Goal: Complete application form: Complete application form

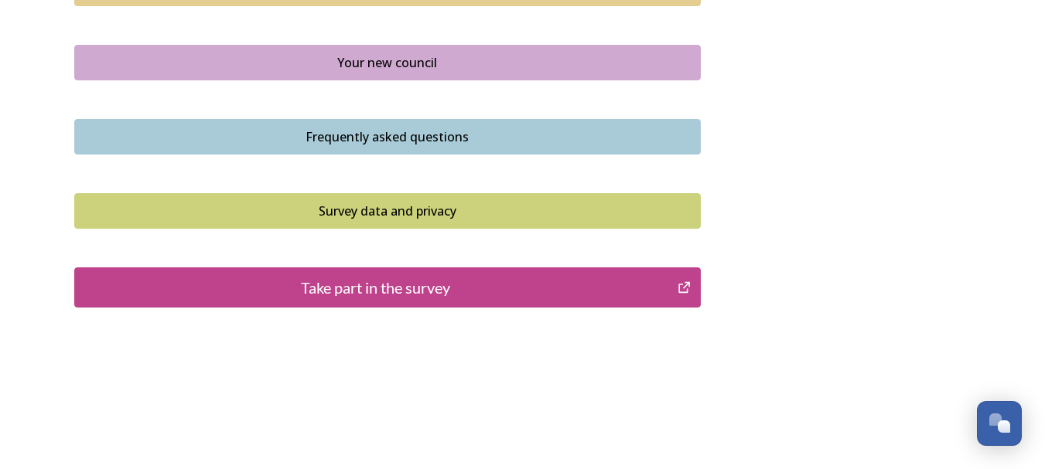
scroll to position [1189, 0]
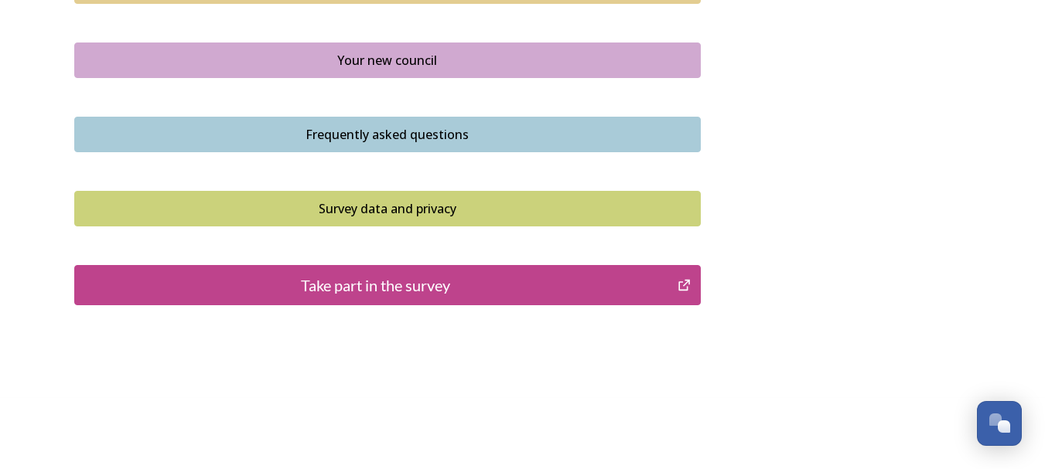
click at [409, 286] on div "Take part in the survey" at bounding box center [376, 285] width 587 height 23
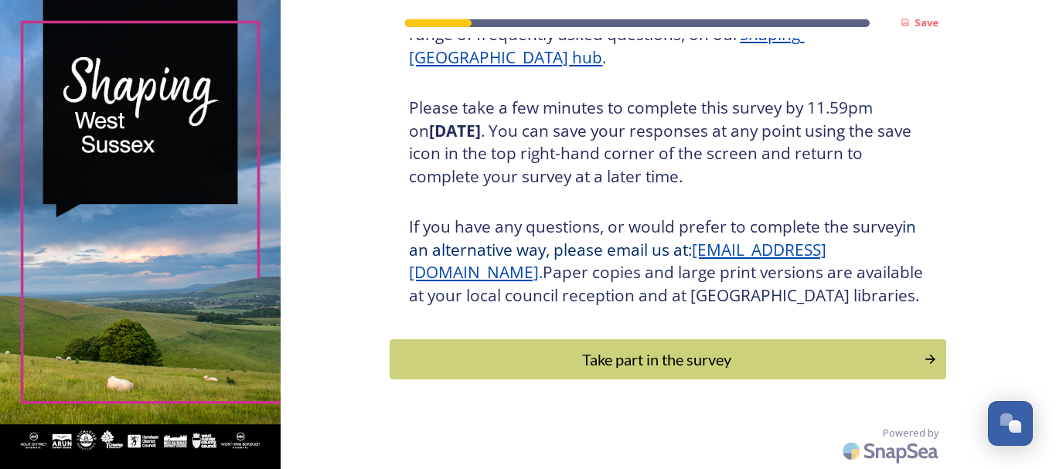
scroll to position [274, 0]
click at [743, 357] on div "Take part in the survey" at bounding box center [657, 359] width 523 height 23
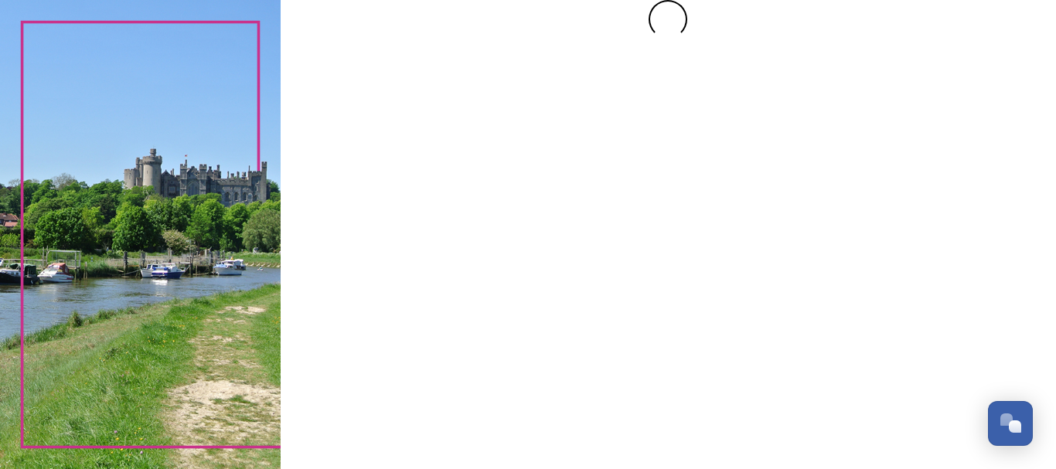
scroll to position [0, 0]
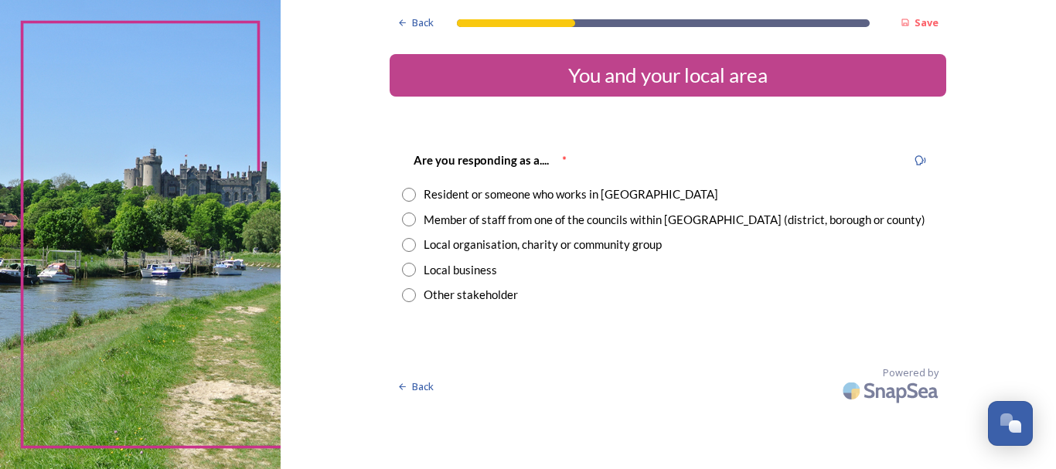
click at [411, 268] on input "radio" at bounding box center [409, 270] width 14 height 14
radio input "true"
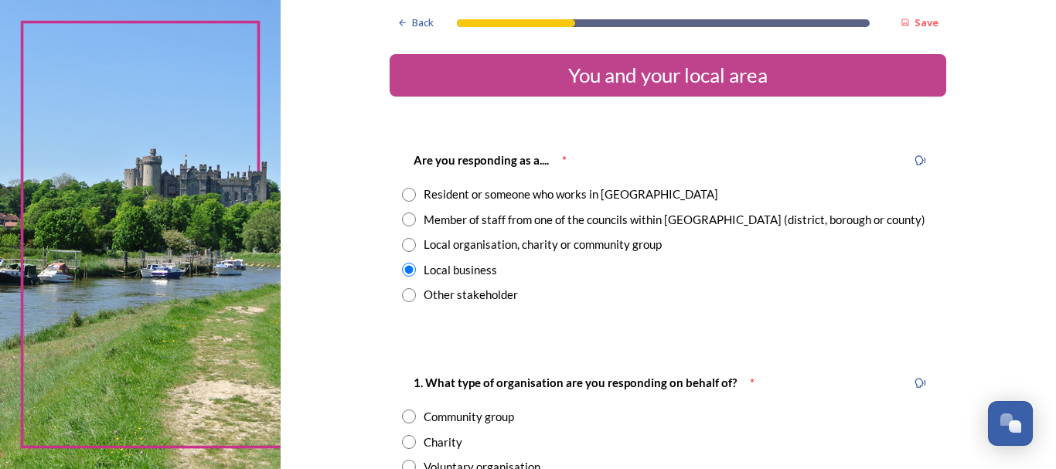
click at [402, 193] on input "radio" at bounding box center [409, 195] width 14 height 14
radio input "true"
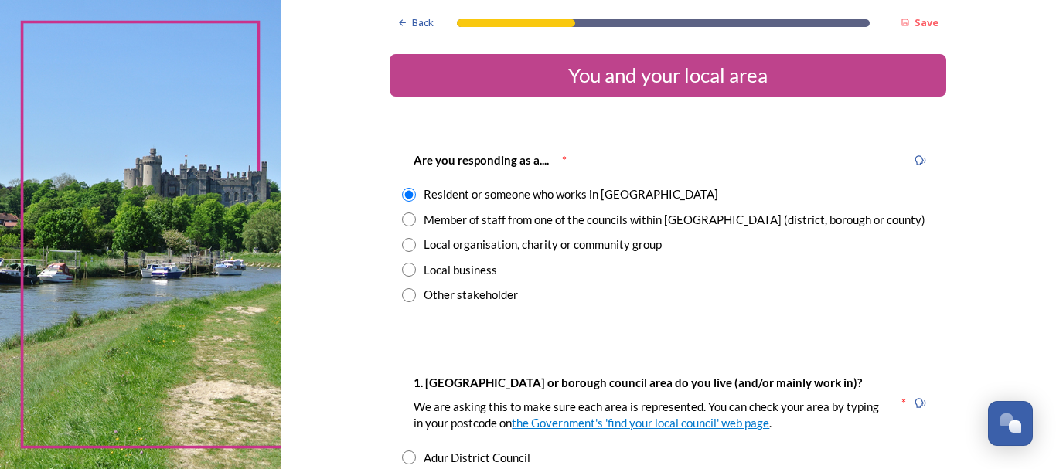
click at [408, 265] on input "radio" at bounding box center [409, 270] width 14 height 14
radio input "true"
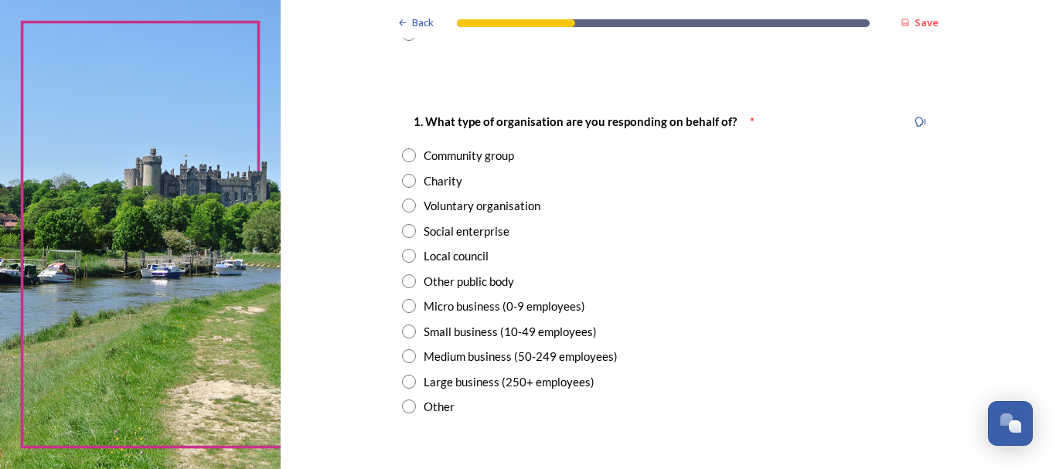
scroll to position [270, 0]
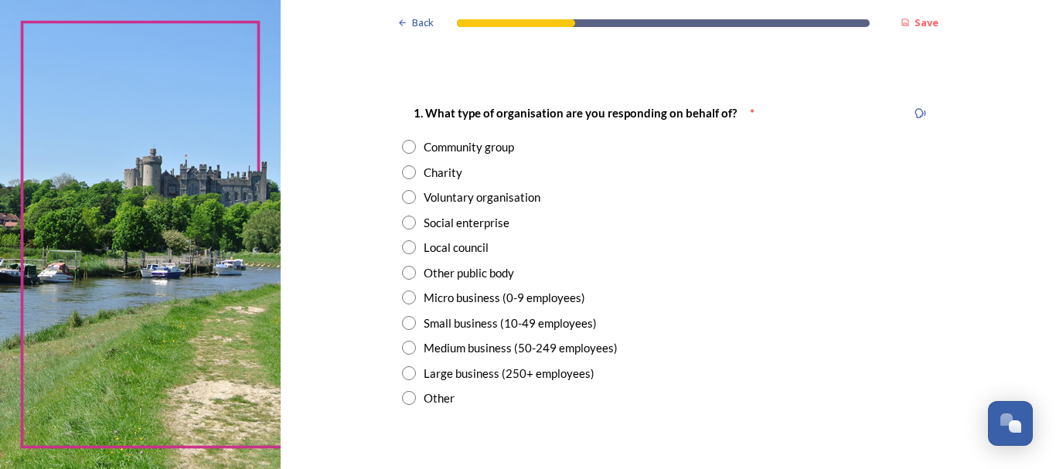
click at [404, 300] on input "radio" at bounding box center [409, 298] width 14 height 14
radio input "true"
click at [403, 223] on input "radio" at bounding box center [409, 223] width 14 height 14
radio input "true"
click at [402, 299] on input "radio" at bounding box center [409, 298] width 14 height 14
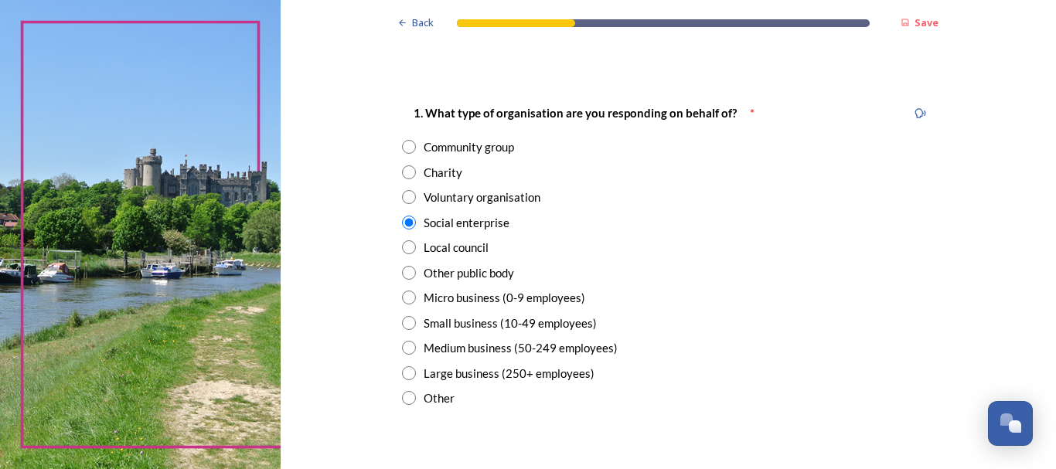
radio input "true"
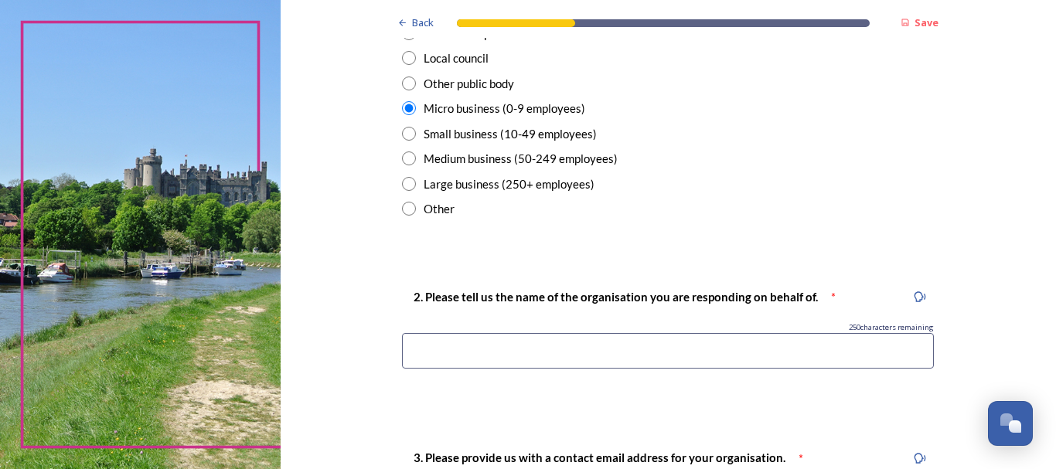
scroll to position [462, 0]
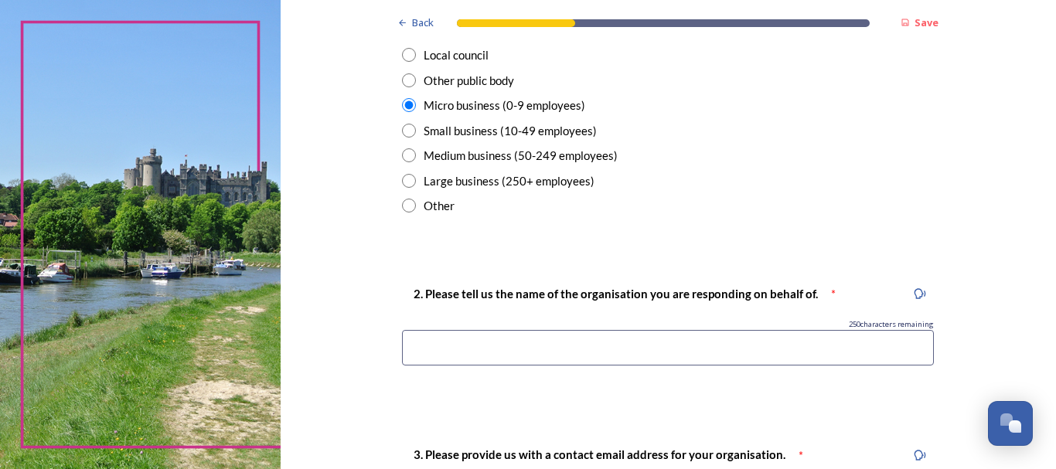
click at [451, 338] on input at bounding box center [668, 348] width 532 height 36
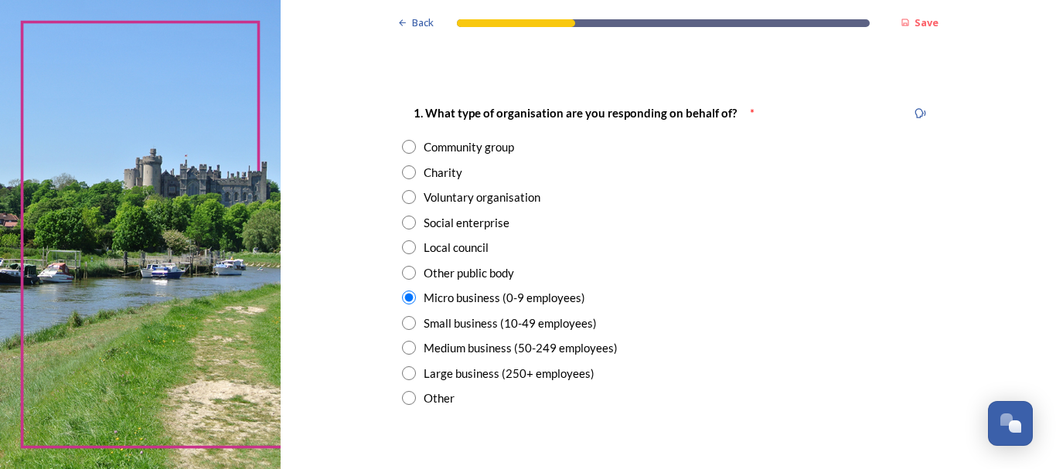
scroll to position [0, 0]
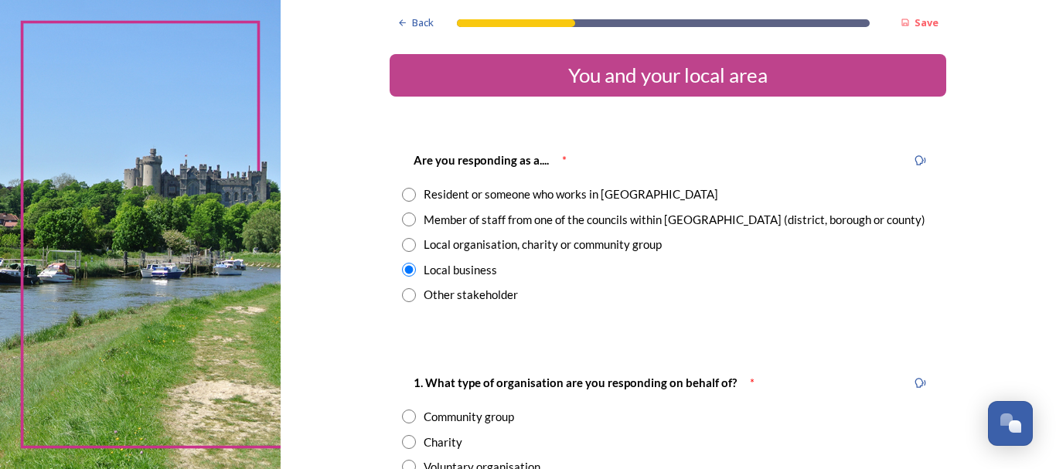
type input "Mulberry Marine Exp"
click at [406, 194] on input "radio" at bounding box center [409, 195] width 14 height 14
radio input "true"
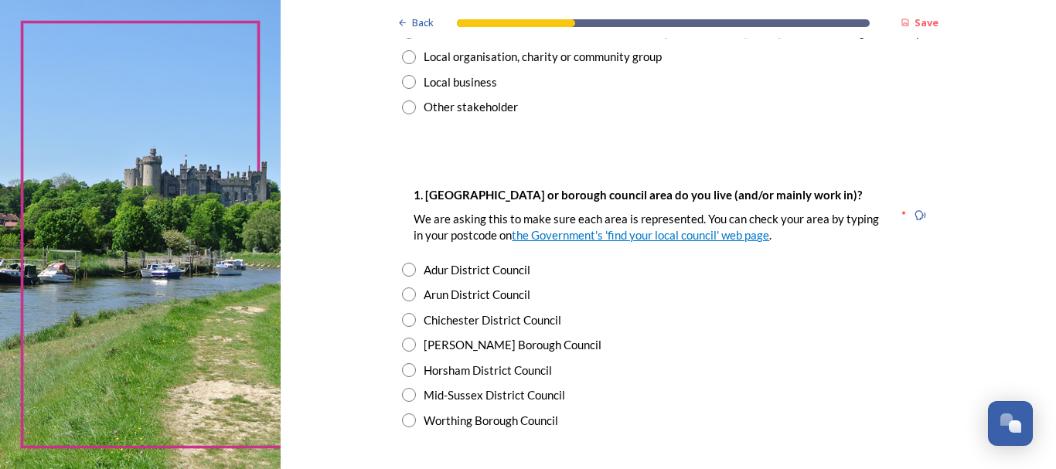
scroll to position [198, 0]
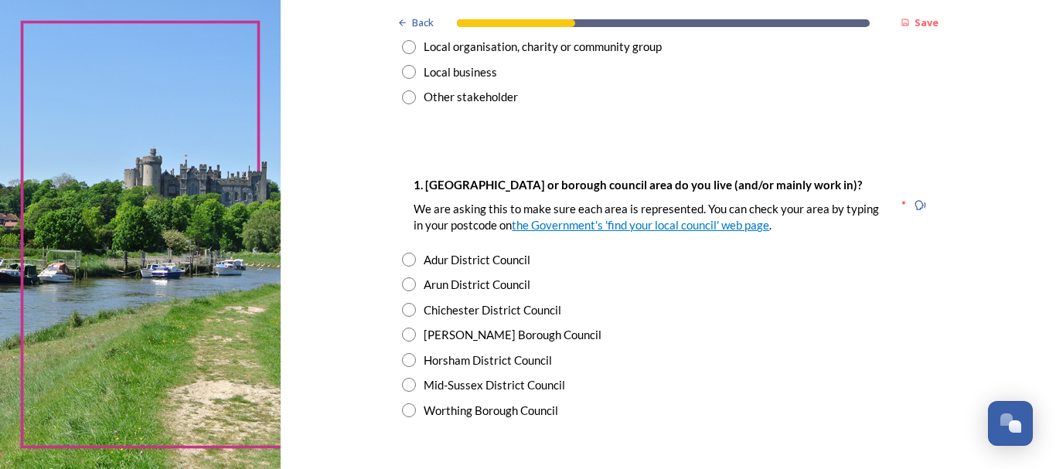
click at [405, 309] on input "radio" at bounding box center [409, 310] width 14 height 14
radio input "true"
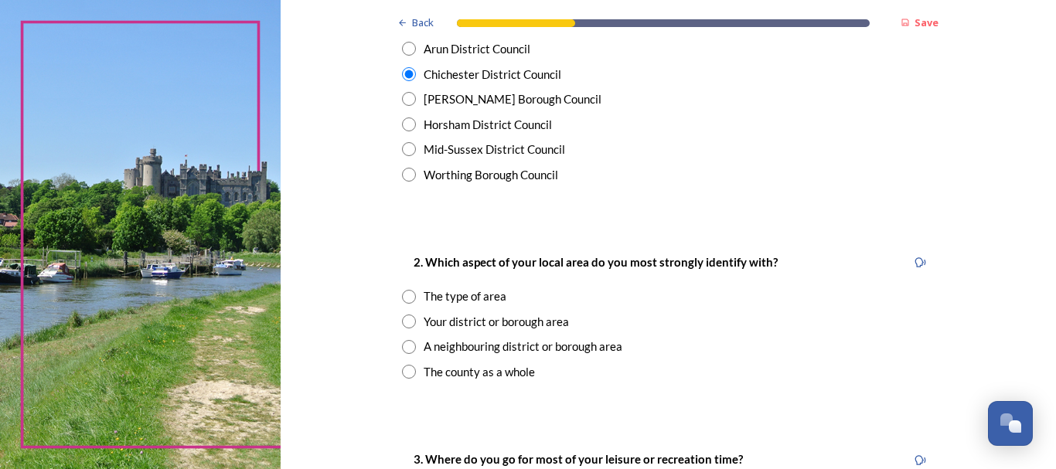
scroll to position [462, 0]
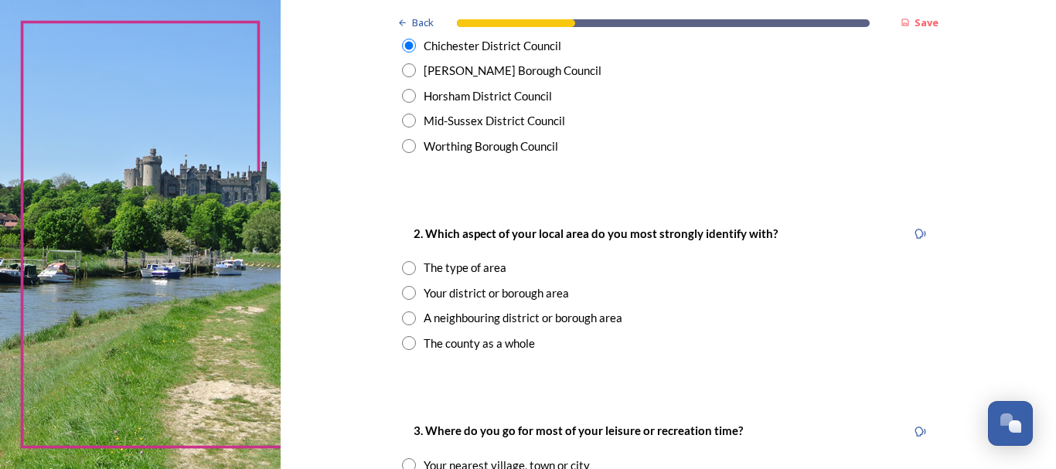
click at [405, 266] on input "radio" at bounding box center [409, 268] width 14 height 14
radio input "true"
click at [404, 343] on input "radio" at bounding box center [409, 343] width 14 height 14
radio input "true"
click at [412, 292] on div "Your district or borough area" at bounding box center [668, 294] width 532 height 18
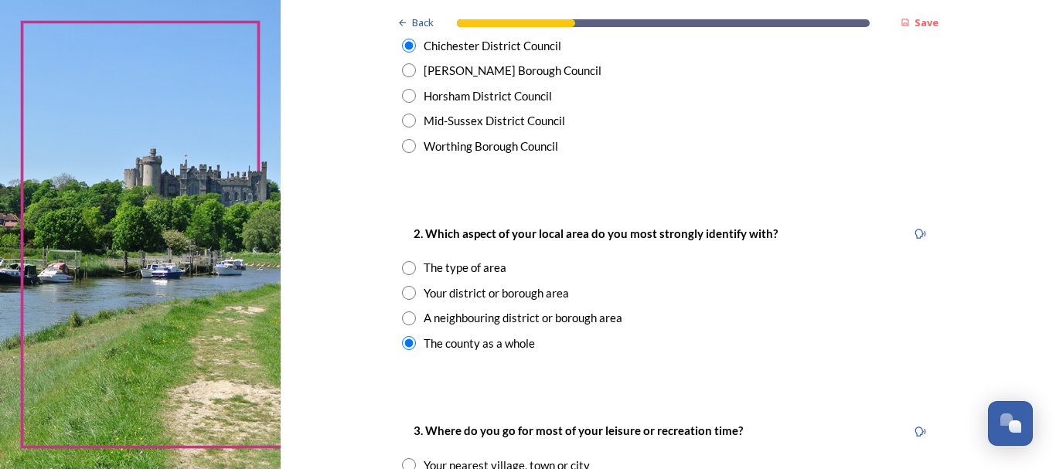
radio input "true"
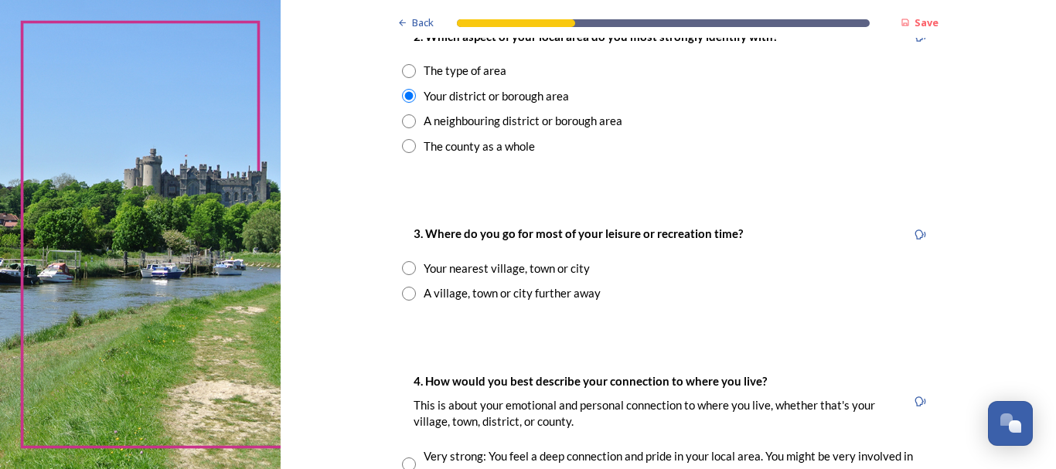
scroll to position [670, 0]
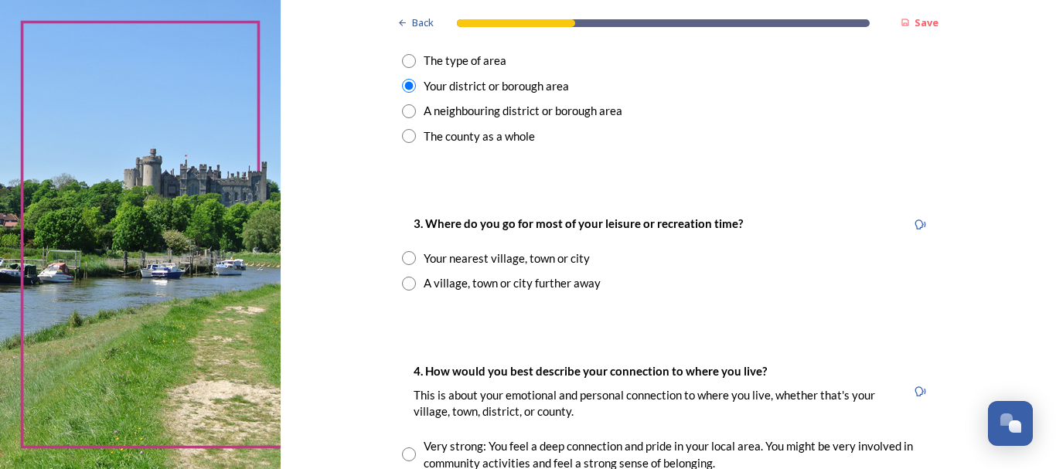
click at [402, 262] on input "radio" at bounding box center [409, 258] width 14 height 14
radio input "true"
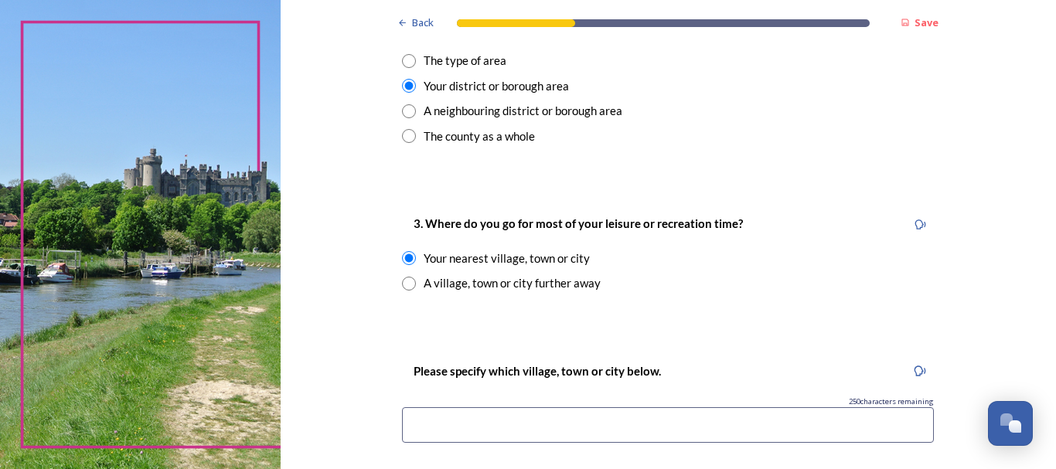
click at [470, 425] on input at bounding box center [668, 426] width 532 height 36
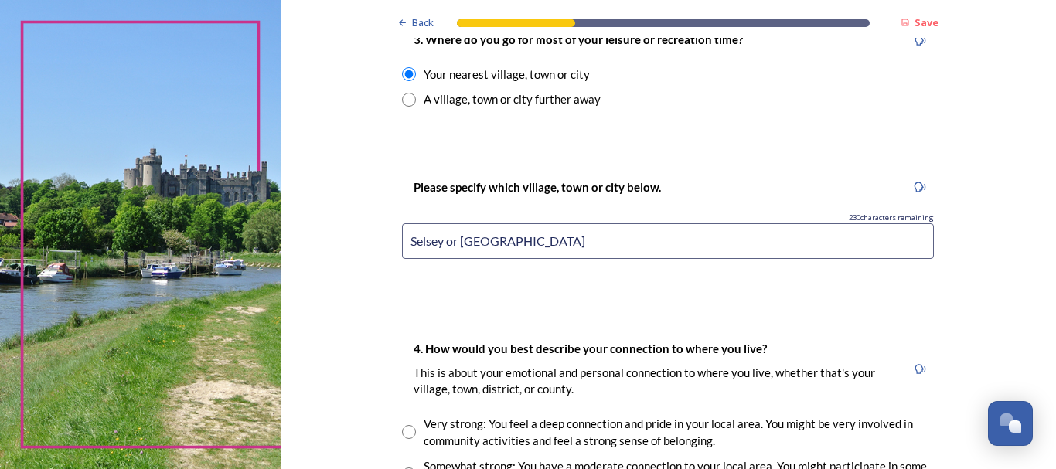
scroll to position [885, 0]
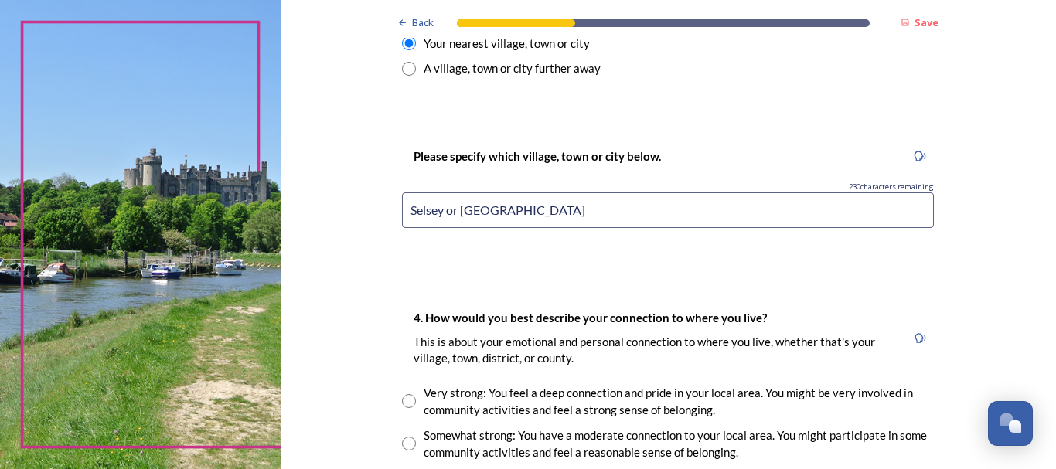
type input "Selsey or [GEOGRAPHIC_DATA]"
click at [671, 293] on div "4. How would you best describe your connection to where you live? This is about…" at bounding box center [668, 406] width 557 height 227
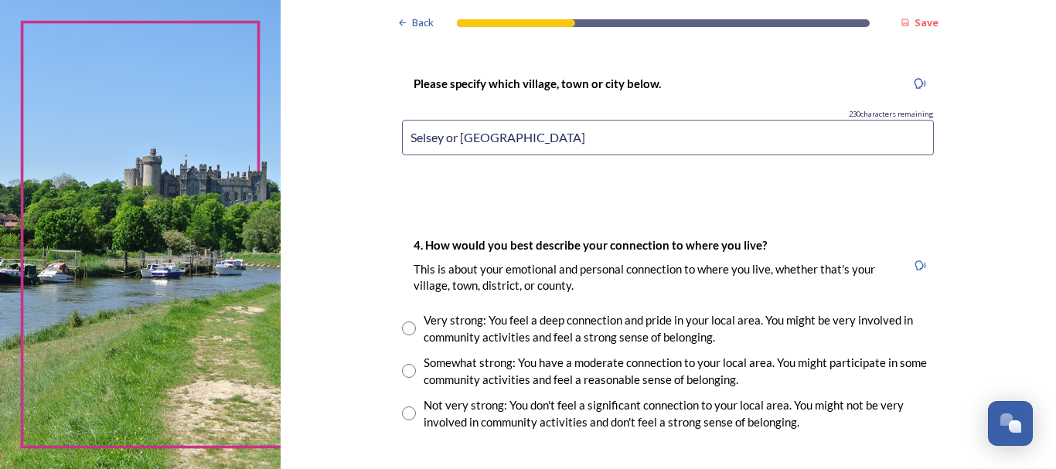
scroll to position [961, 0]
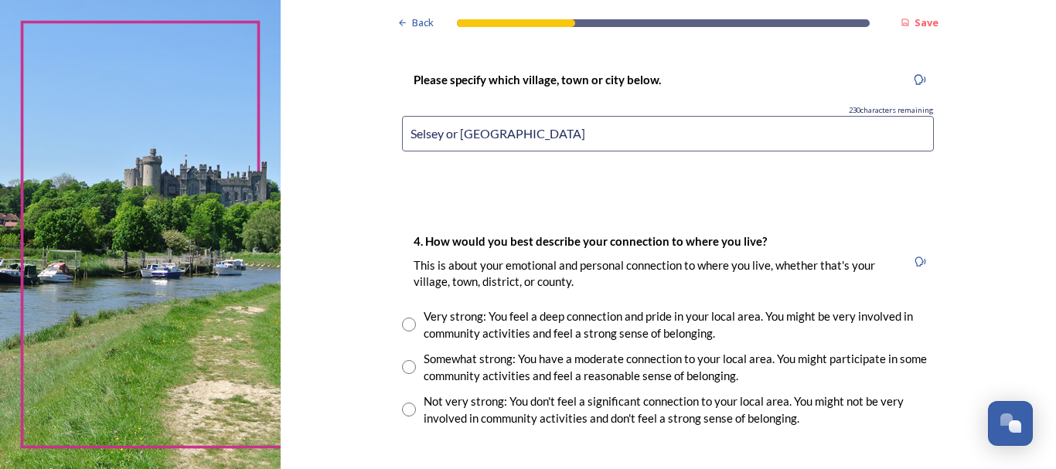
click at [402, 322] on input "radio" at bounding box center [409, 325] width 14 height 14
radio input "true"
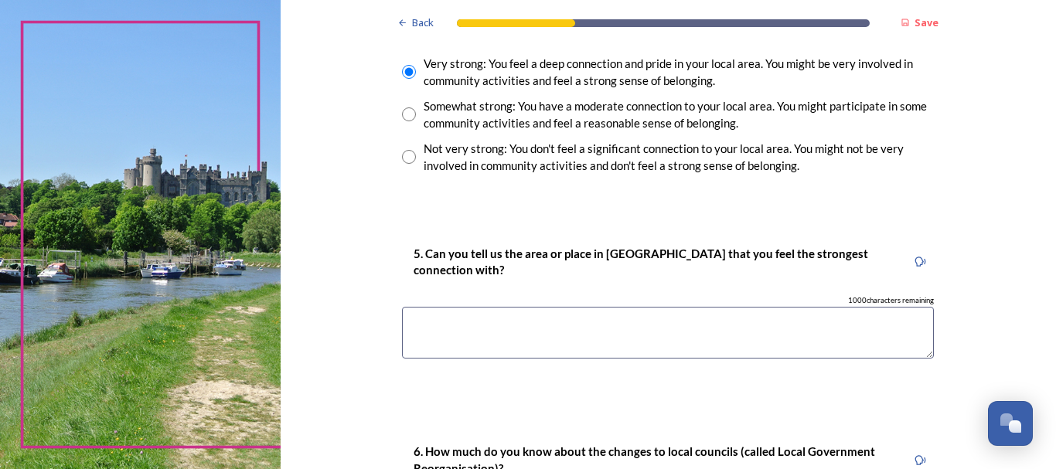
scroll to position [1225, 0]
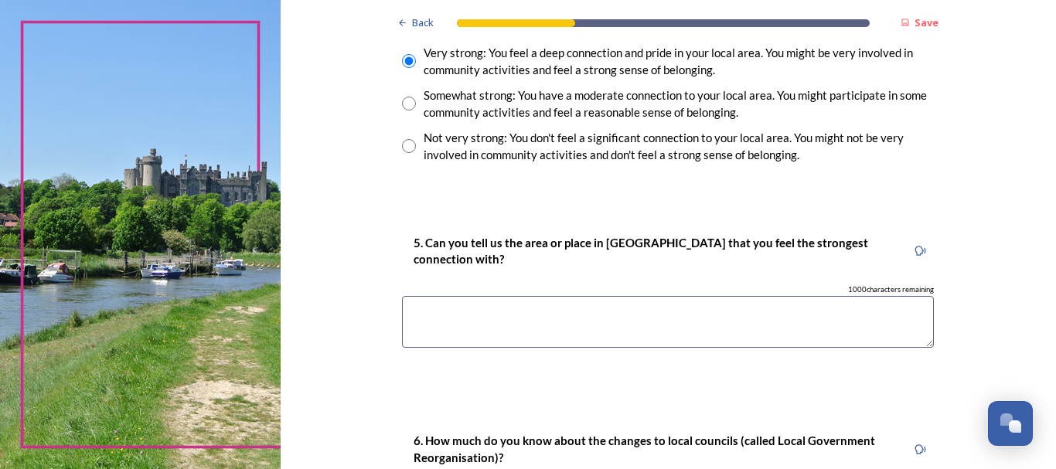
click at [473, 324] on textarea at bounding box center [668, 322] width 532 height 52
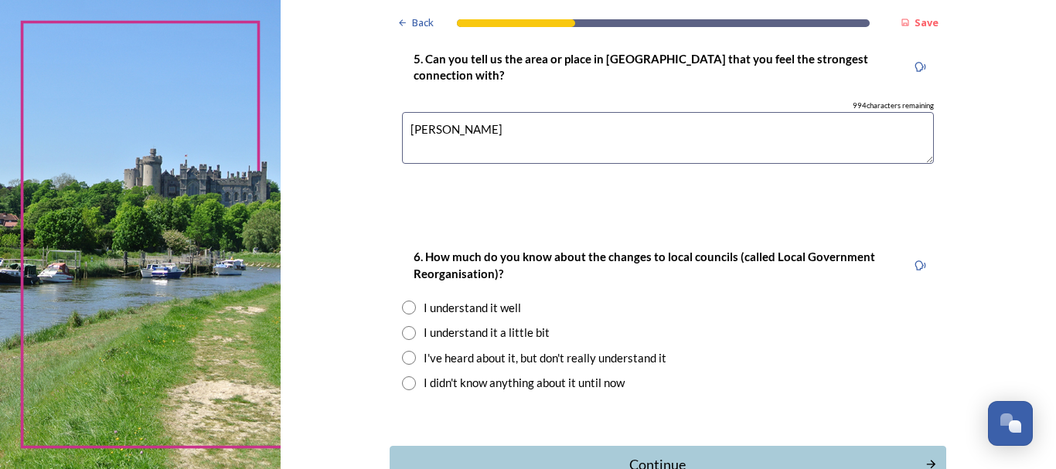
scroll to position [1416, 0]
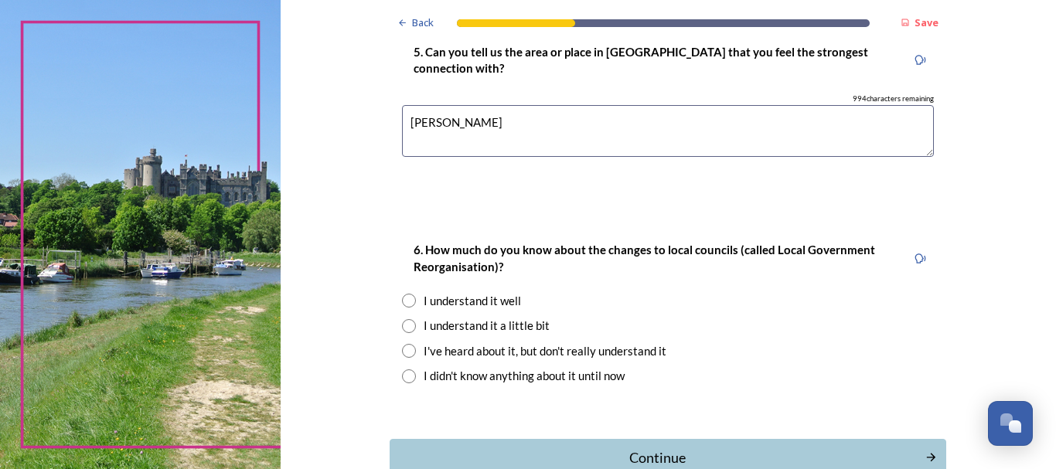
type textarea "[PERSON_NAME]"
click at [407, 349] on input "radio" at bounding box center [409, 351] width 14 height 14
radio input "true"
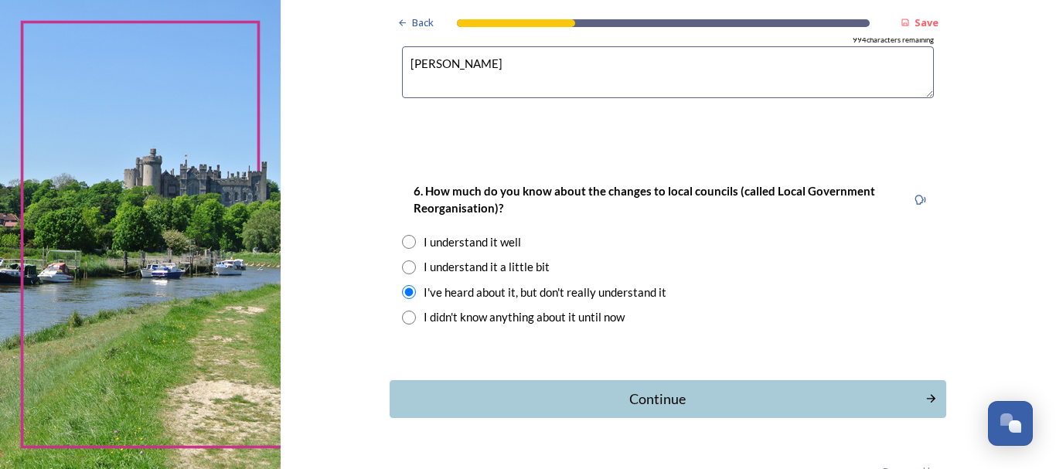
scroll to position [1514, 0]
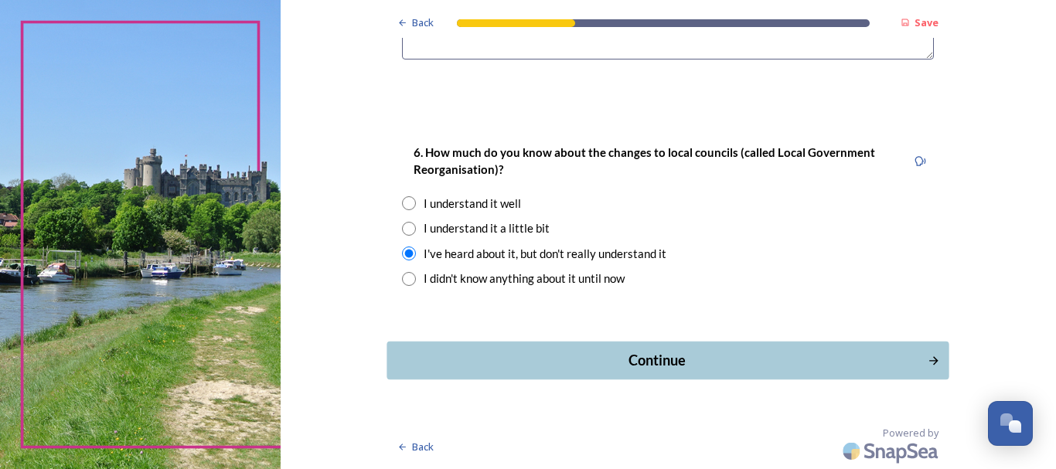
click at [656, 363] on div "Continue" at bounding box center [658, 360] width 524 height 21
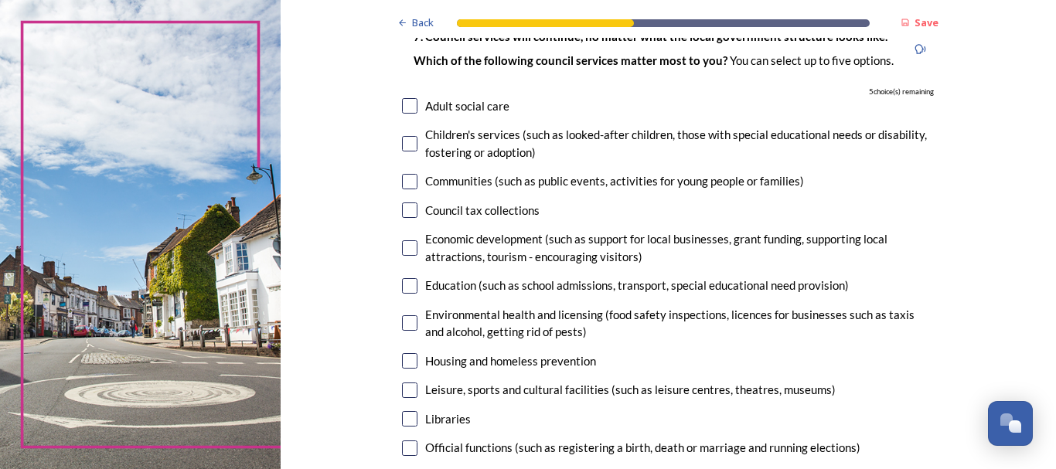
scroll to position [127, 0]
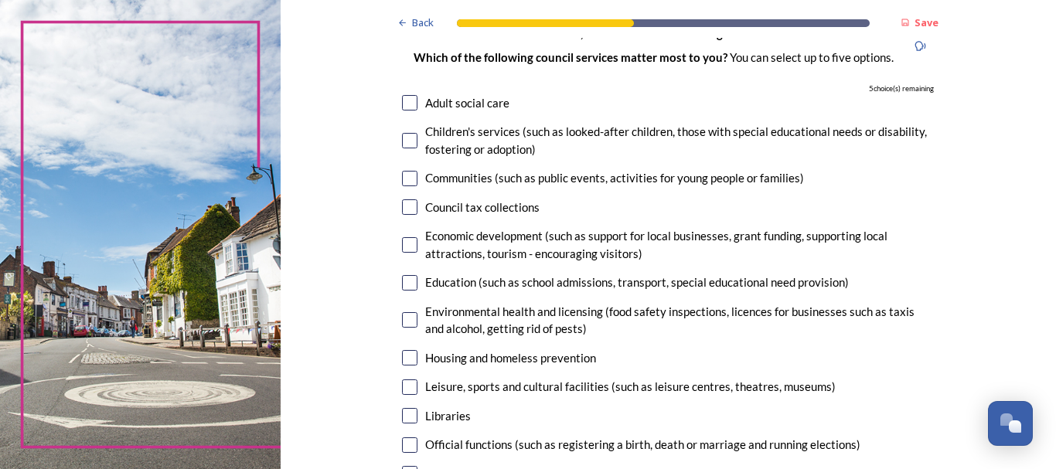
click at [406, 182] on input "checkbox" at bounding box center [409, 178] width 15 height 15
checkbox input "true"
click at [403, 247] on input "checkbox" at bounding box center [409, 244] width 15 height 15
checkbox input "true"
click at [404, 357] on input "checkbox" at bounding box center [409, 357] width 15 height 15
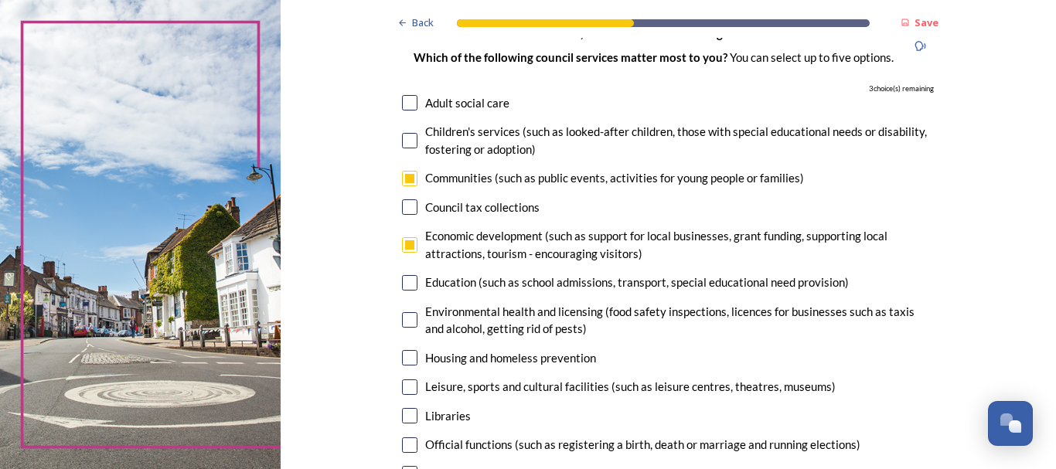
checkbox input "true"
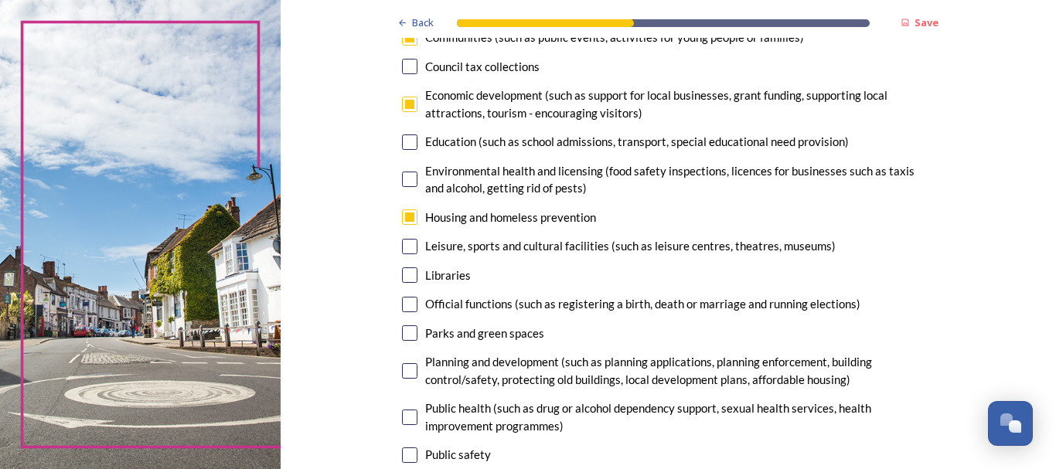
scroll to position [271, 0]
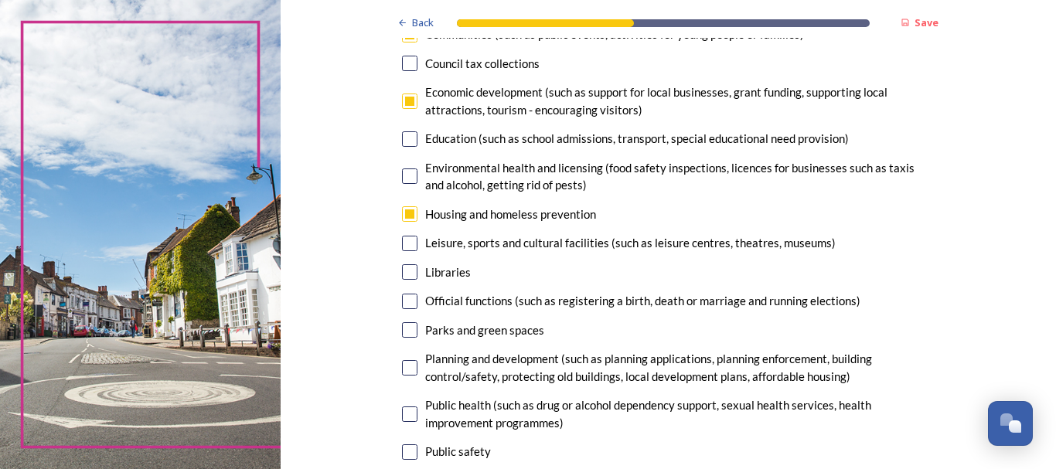
click at [404, 365] on input "checkbox" at bounding box center [409, 367] width 15 height 15
checkbox input "true"
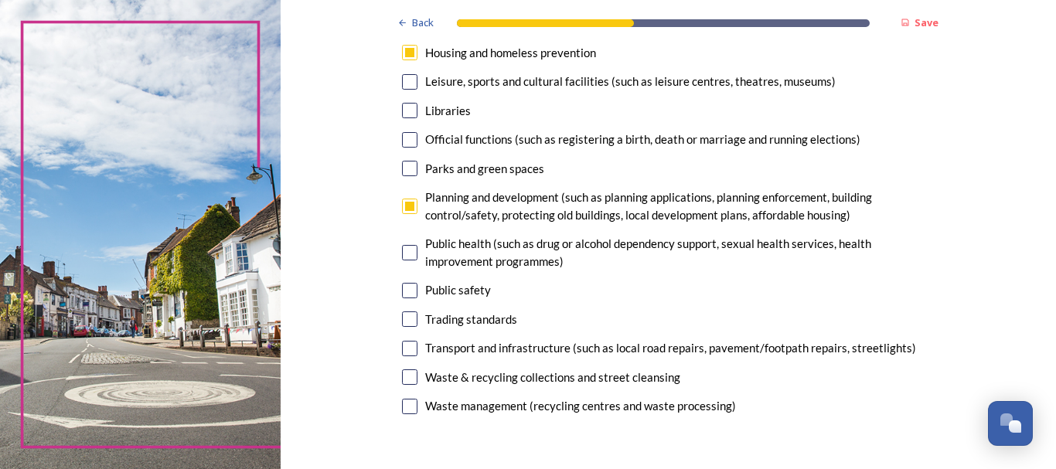
scroll to position [435, 0]
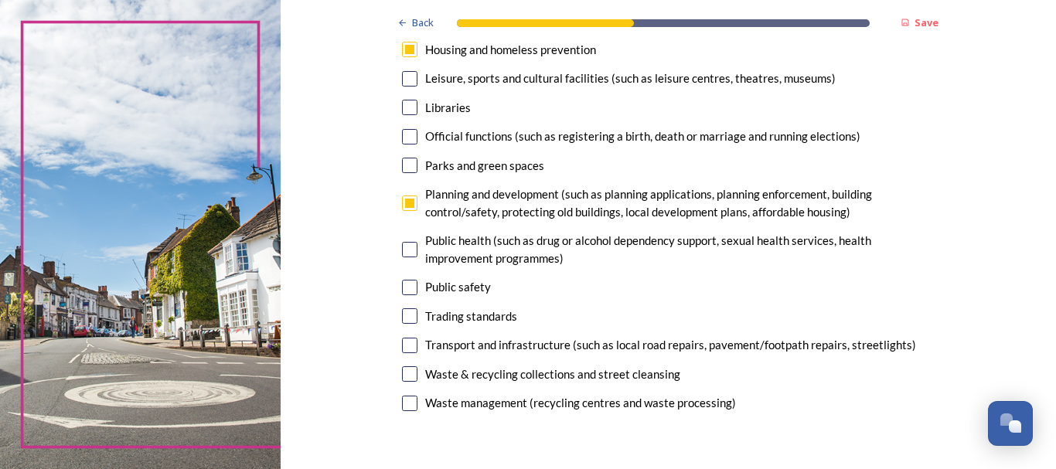
click at [404, 377] on input "checkbox" at bounding box center [409, 374] width 15 height 15
checkbox input "true"
click at [404, 407] on input "checkbox" at bounding box center [409, 403] width 15 height 15
checkbox input "false"
click at [403, 370] on input "checkbox" at bounding box center [409, 374] width 15 height 15
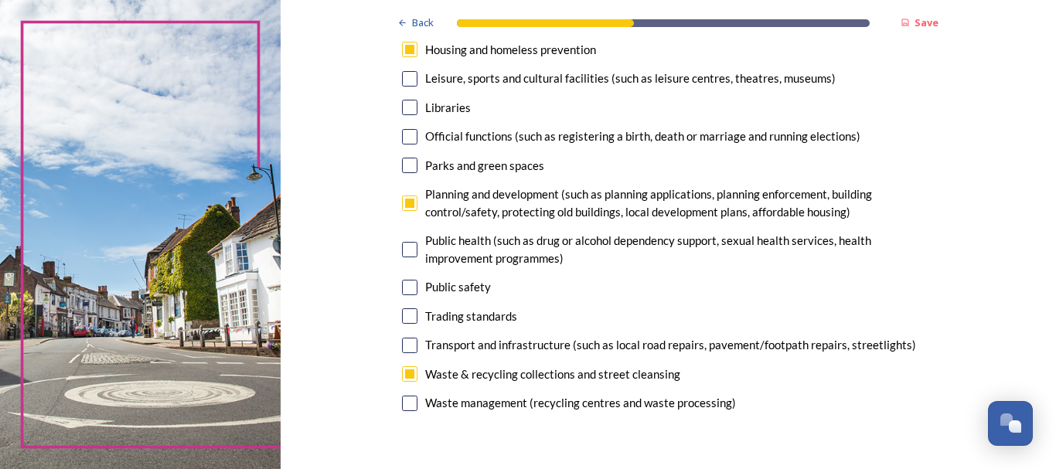
checkbox input "false"
click at [404, 400] on input "checkbox" at bounding box center [409, 403] width 15 height 15
checkbox input "true"
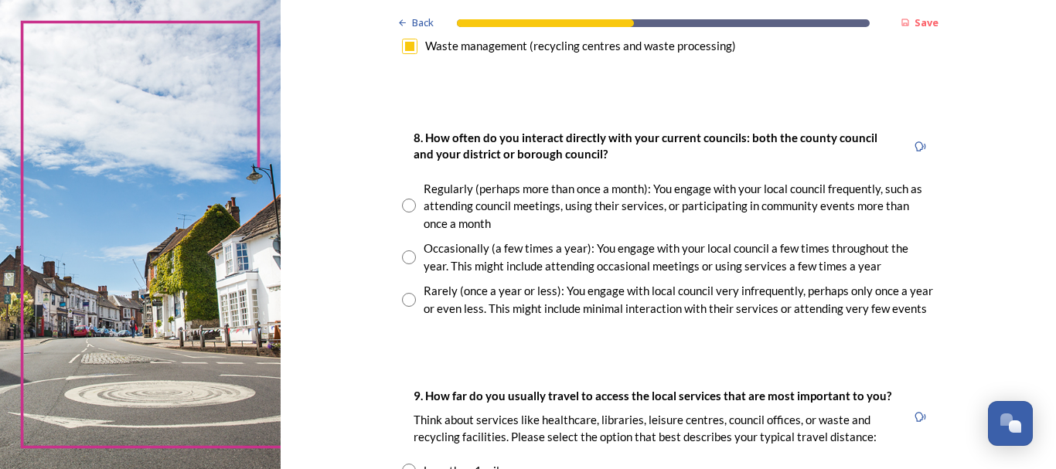
scroll to position [796, 0]
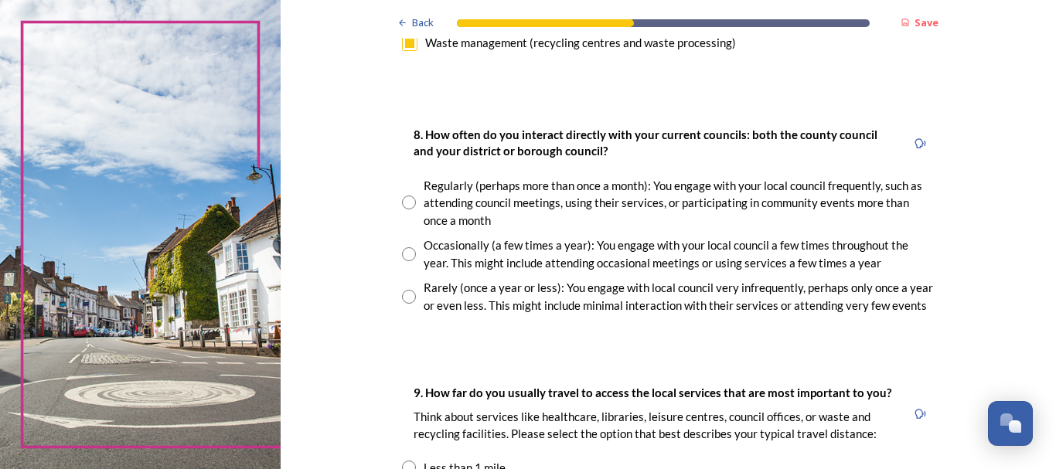
click at [403, 253] on input "radio" at bounding box center [409, 254] width 14 height 14
radio input "true"
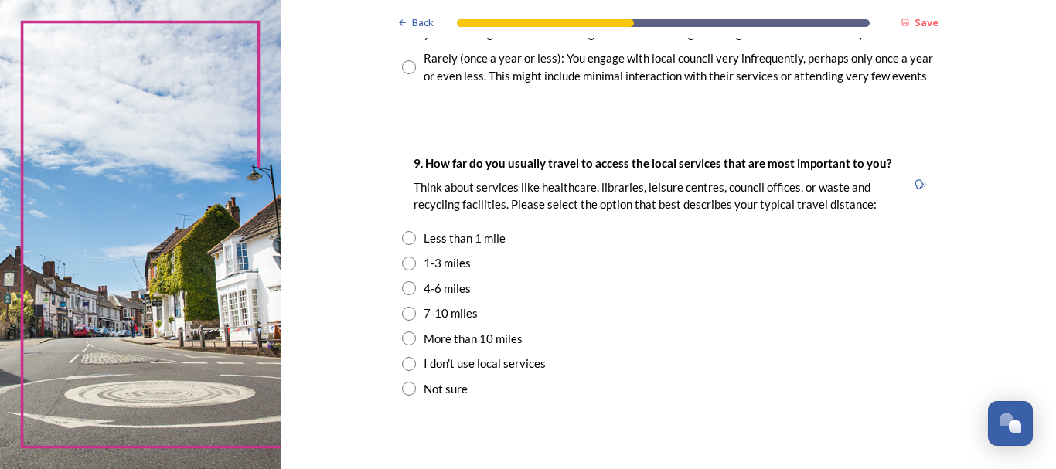
scroll to position [1029, 0]
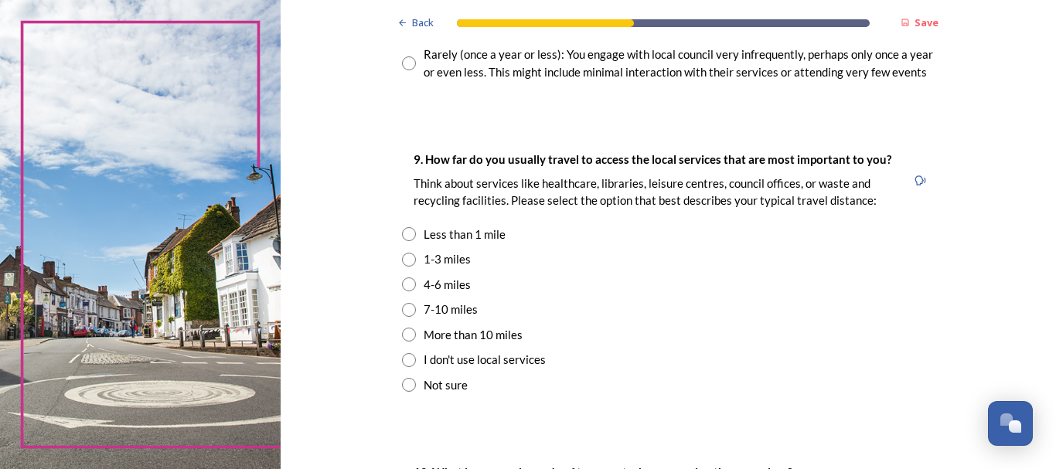
click at [408, 309] on input "radio" at bounding box center [409, 310] width 14 height 14
radio input "true"
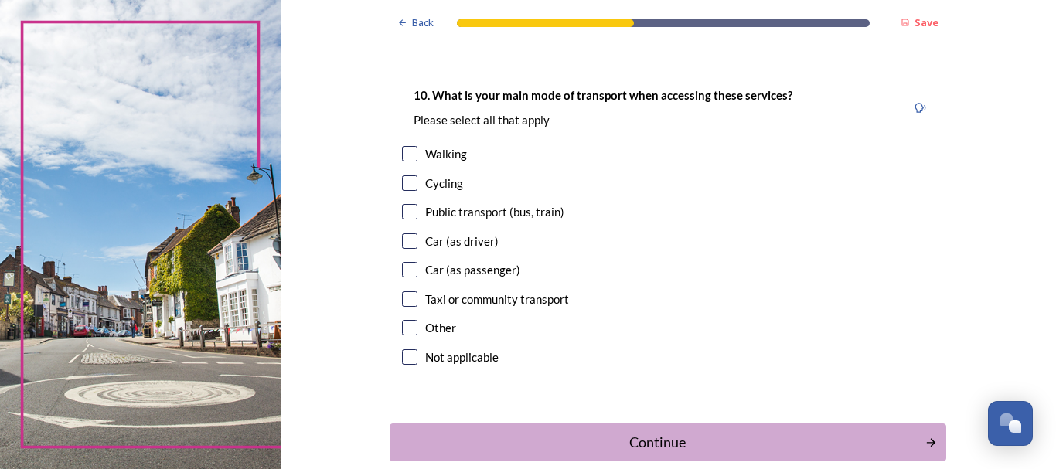
scroll to position [1410, 0]
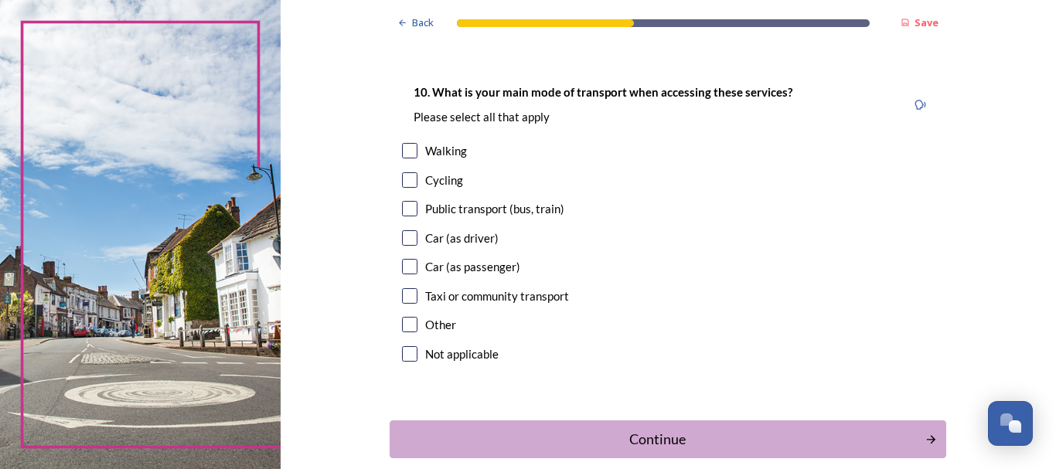
click at [408, 240] on input "checkbox" at bounding box center [409, 237] width 15 height 15
checkbox input "true"
click at [633, 446] on div "Continue" at bounding box center [658, 439] width 524 height 21
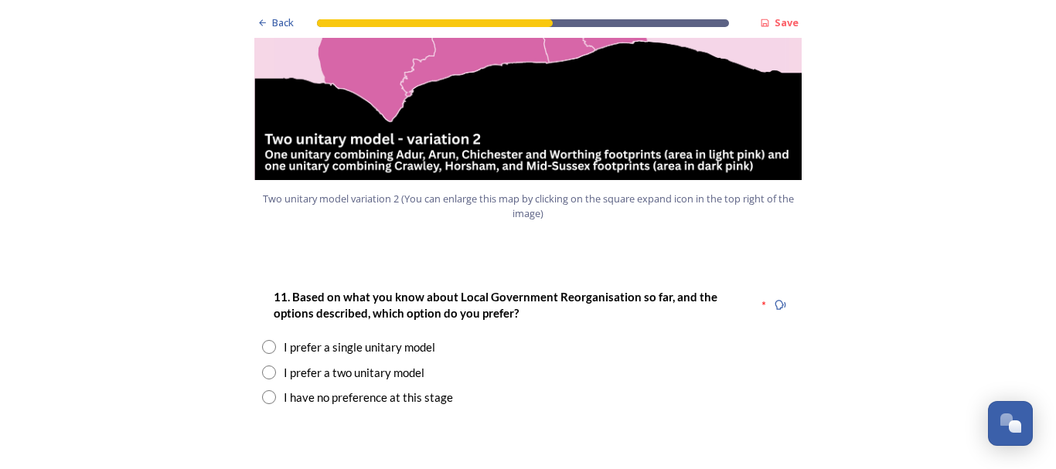
scroll to position [1952, 0]
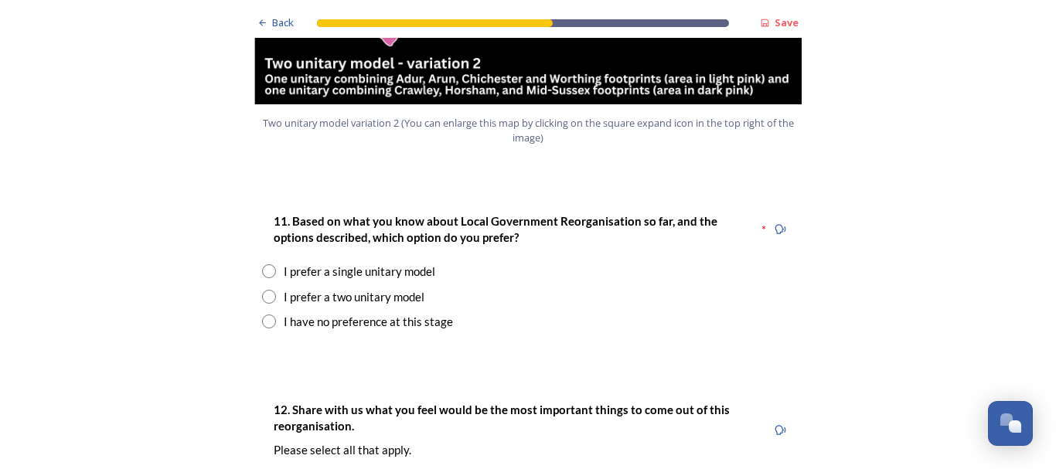
click at [262, 290] on input "radio" at bounding box center [269, 297] width 14 height 14
radio input "true"
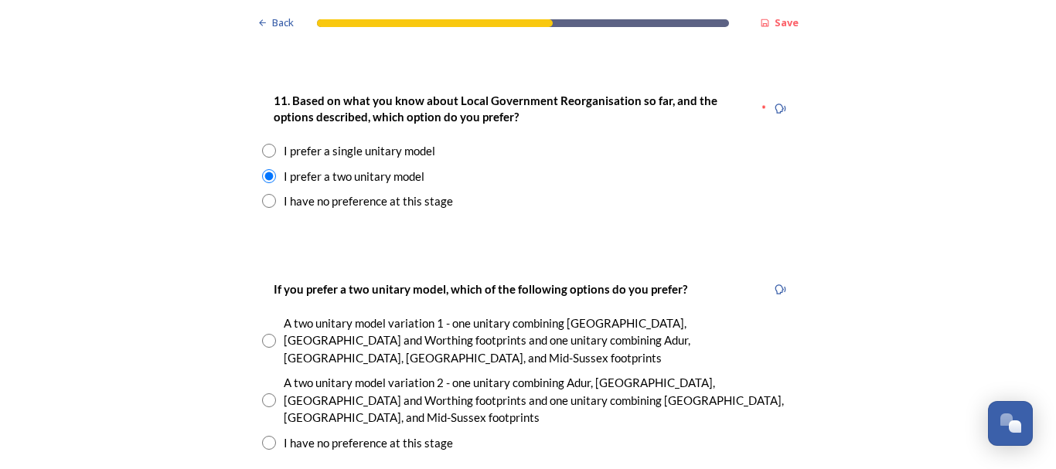
scroll to position [2110, 0]
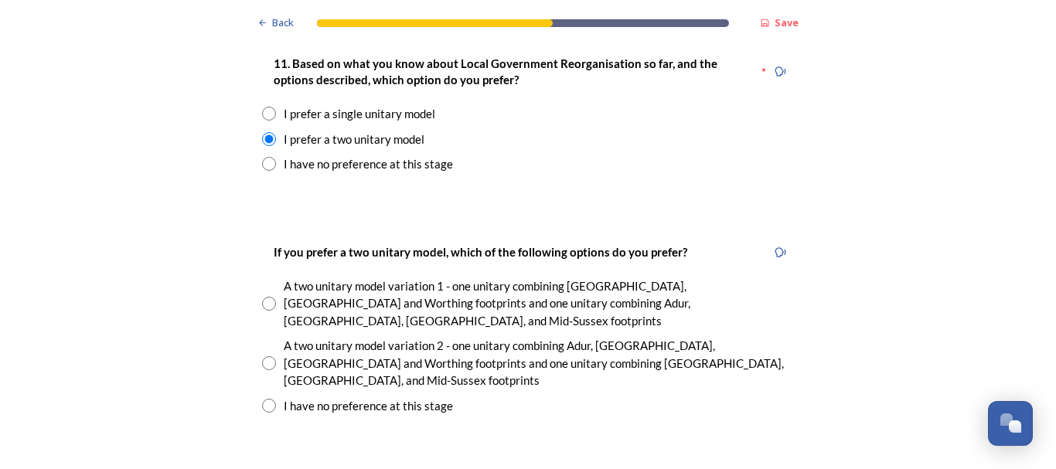
click at [264, 357] on input "radio" at bounding box center [269, 364] width 14 height 14
radio input "true"
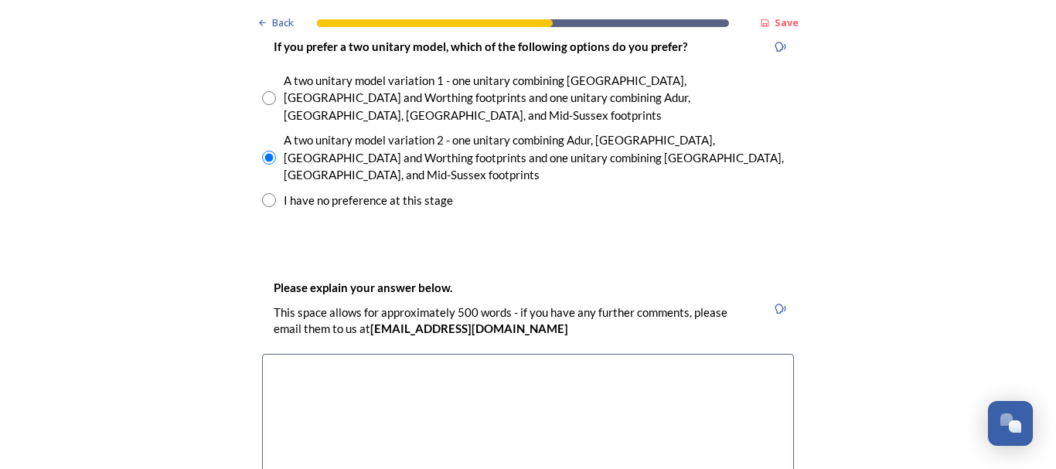
scroll to position [2343, 0]
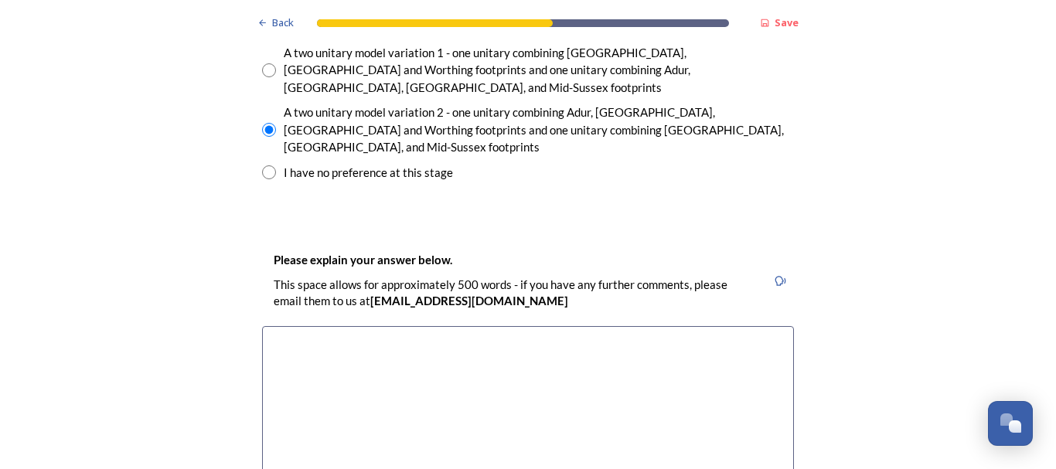
click at [357, 326] on textarea at bounding box center [528, 413] width 532 height 174
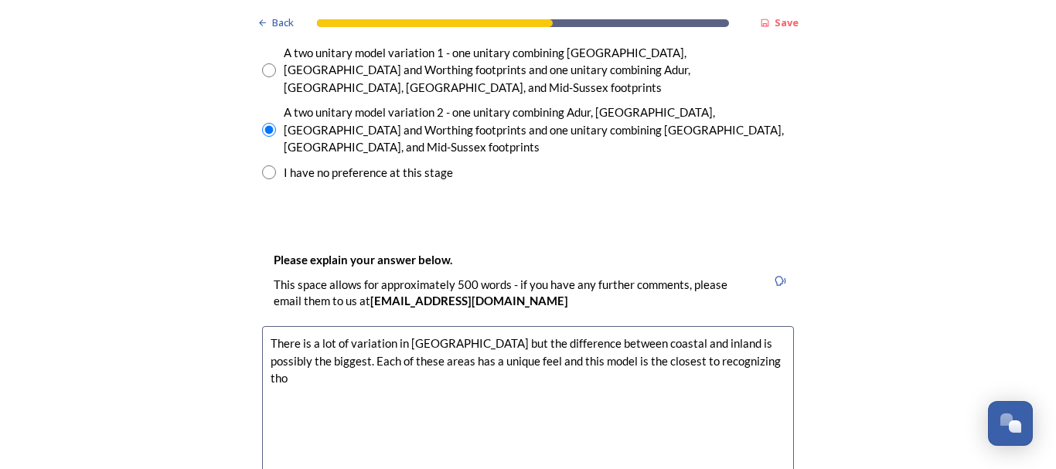
click at [738, 326] on textarea "There is a lot of variation in [GEOGRAPHIC_DATA] but the difference between coa…" at bounding box center [528, 413] width 532 height 174
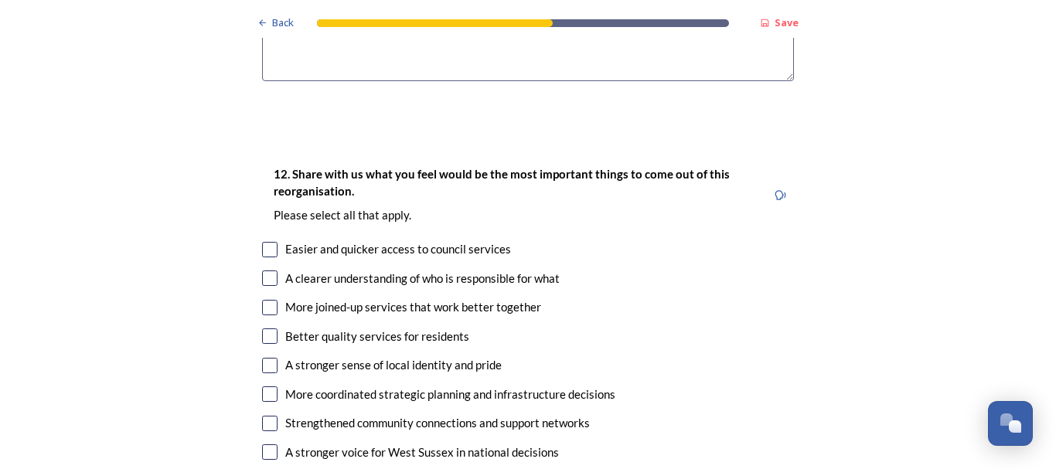
scroll to position [2790, 0]
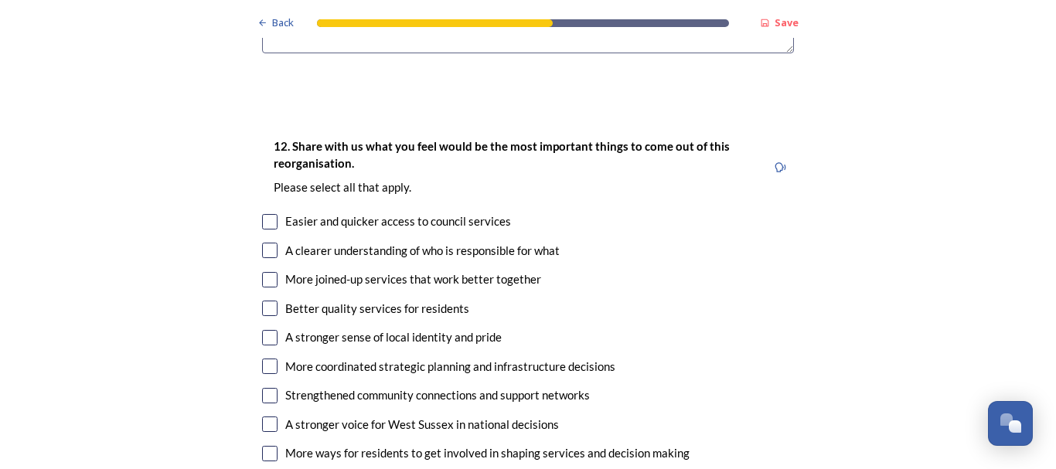
type textarea "There is a lot of variation in [GEOGRAPHIC_DATA] but the difference between coa…"
click at [268, 214] on input "checkbox" at bounding box center [269, 221] width 15 height 15
checkbox input "true"
click at [269, 243] on input "checkbox" at bounding box center [269, 250] width 15 height 15
checkbox input "true"
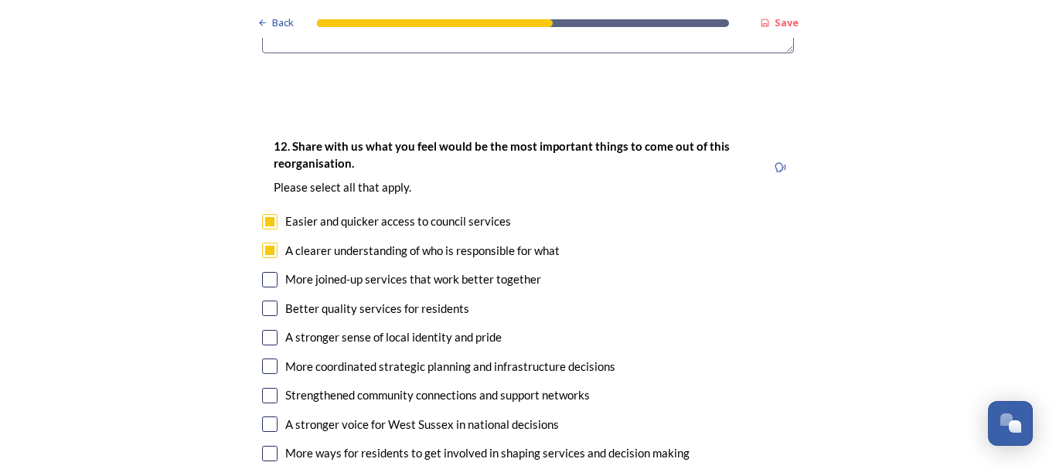
click at [266, 272] on input "checkbox" at bounding box center [269, 279] width 15 height 15
checkbox input "true"
click at [262, 301] on input "checkbox" at bounding box center [269, 308] width 15 height 15
checkbox input "true"
click at [271, 359] on input "checkbox" at bounding box center [269, 366] width 15 height 15
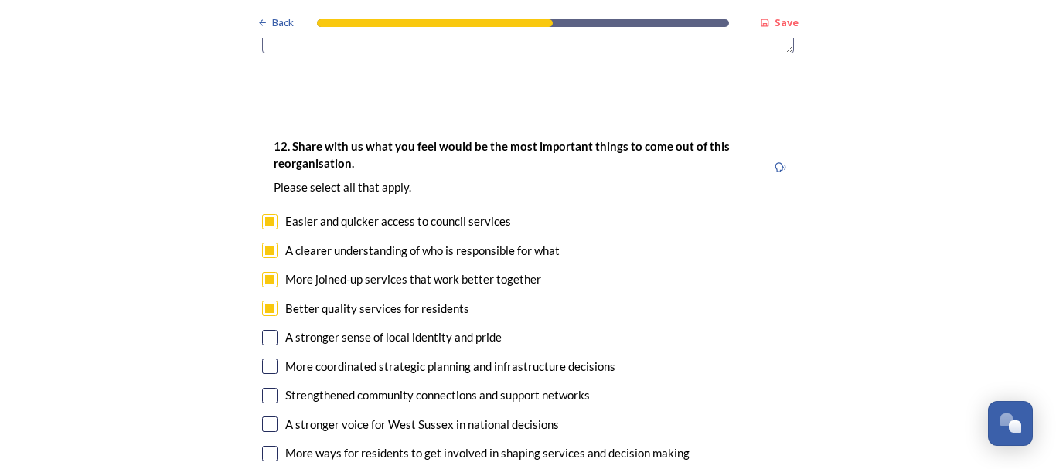
checkbox input "true"
click at [264, 446] on input "checkbox" at bounding box center [269, 453] width 15 height 15
checkbox input "true"
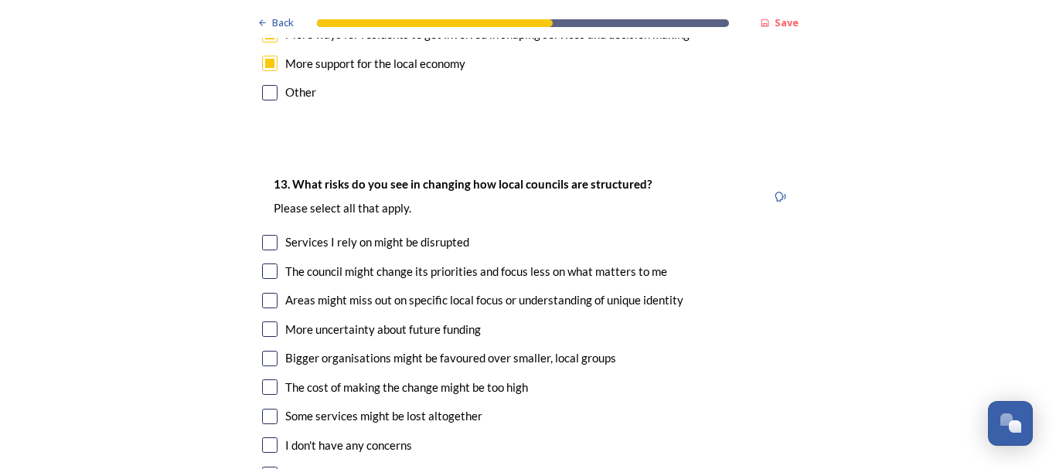
scroll to position [3219, 0]
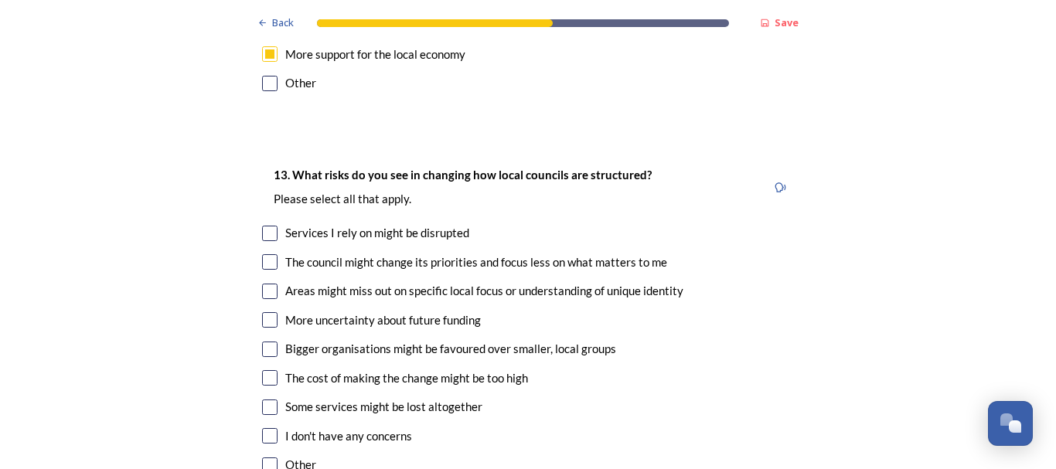
click at [263, 254] on input "checkbox" at bounding box center [269, 261] width 15 height 15
checkbox input "true"
click at [268, 284] on input "checkbox" at bounding box center [269, 291] width 15 height 15
checkbox input "true"
click at [262, 342] on input "checkbox" at bounding box center [269, 349] width 15 height 15
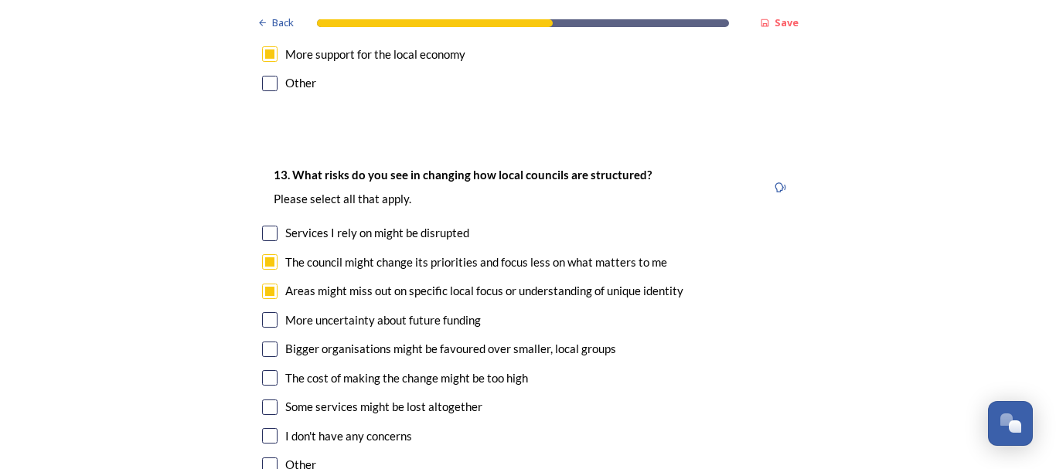
checkbox input "true"
click at [268, 370] on input "checkbox" at bounding box center [269, 377] width 15 height 15
checkbox input "true"
click at [267, 400] on input "checkbox" at bounding box center [269, 407] width 15 height 15
checkbox input "true"
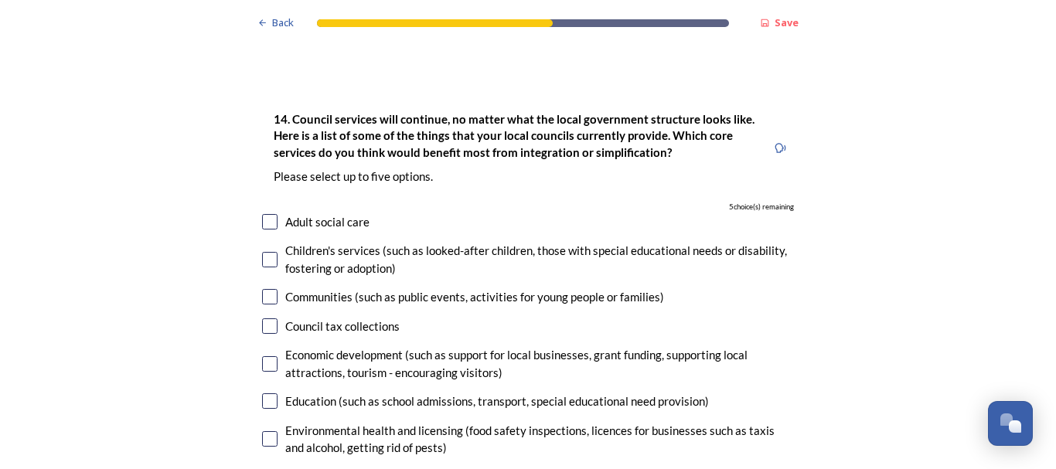
scroll to position [3666, 0]
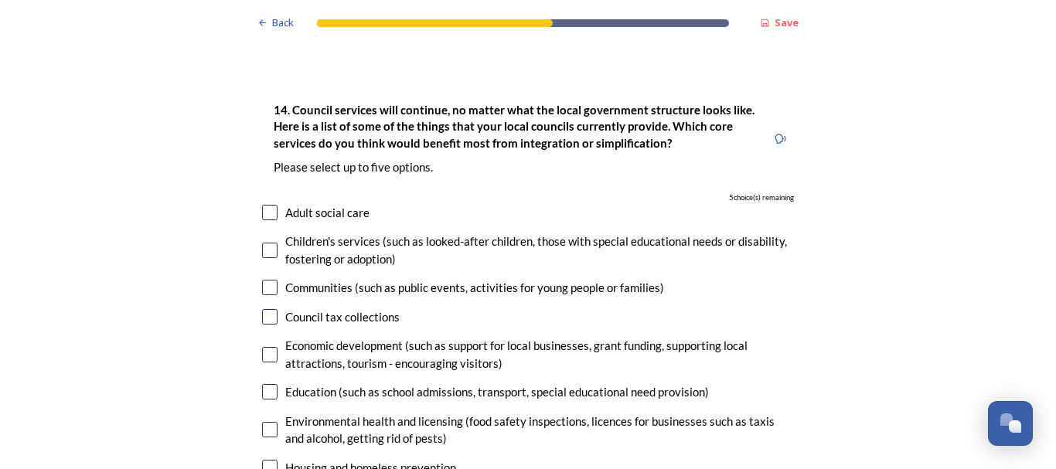
click at [268, 347] on input "checkbox" at bounding box center [269, 354] width 15 height 15
checkbox input "true"
click at [264, 460] on input "checkbox" at bounding box center [269, 467] width 15 height 15
checkbox input "true"
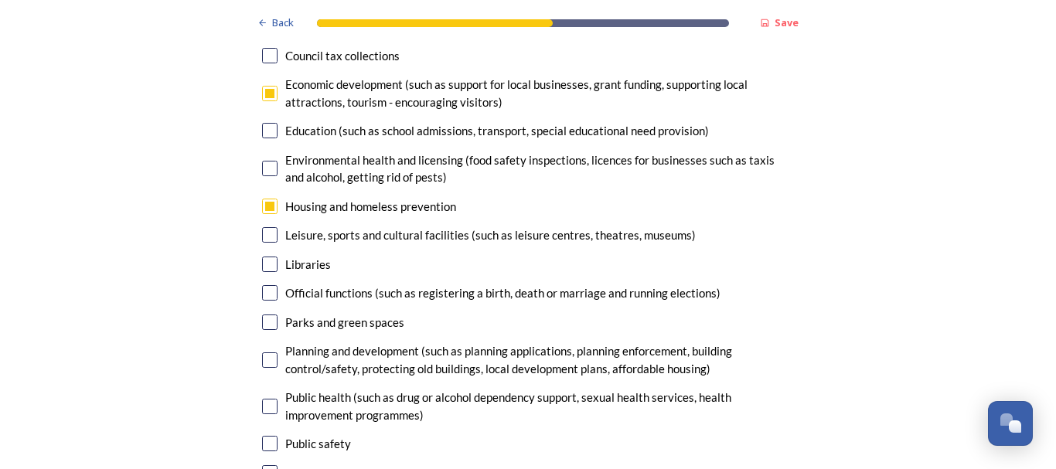
scroll to position [3937, 0]
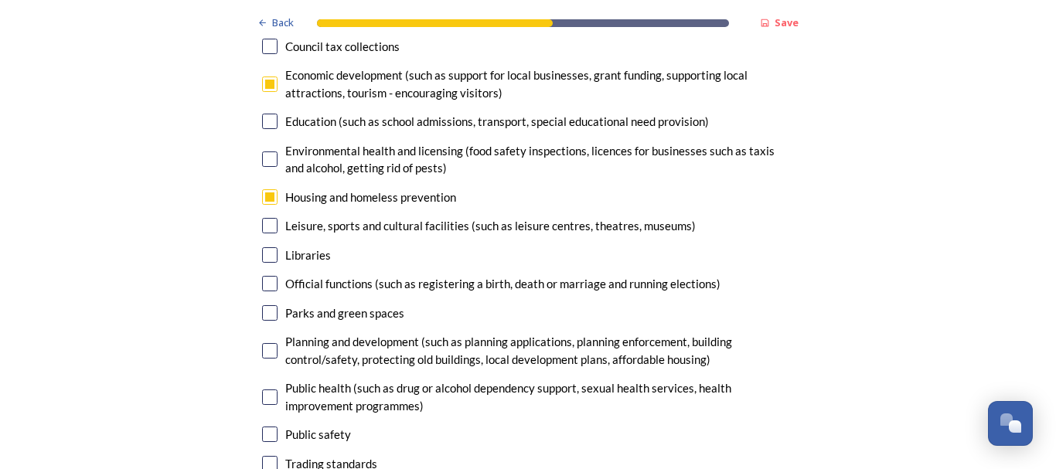
drag, startPoint x: 258, startPoint y: 266, endPoint x: 267, endPoint y: 268, distance: 8.8
click at [262, 343] on input "checkbox" at bounding box center [269, 350] width 15 height 15
checkbox input "true"
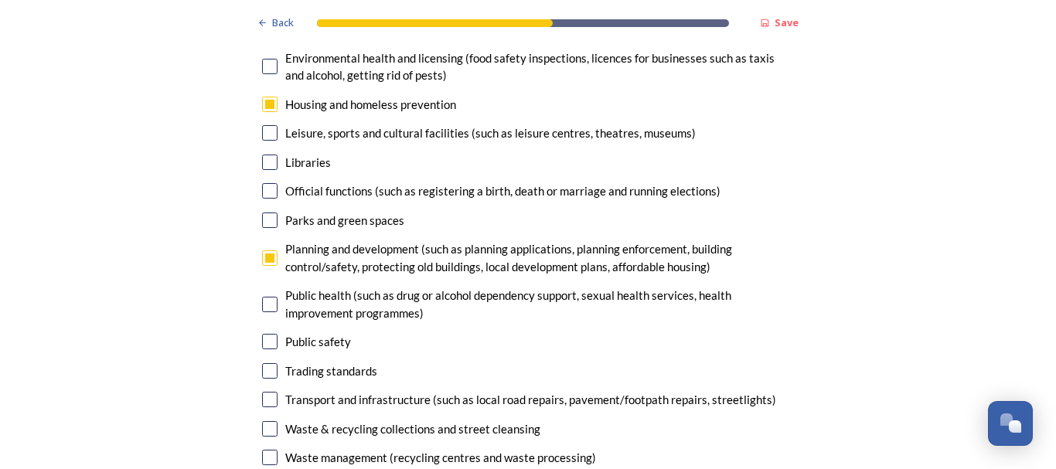
scroll to position [4048, 0]
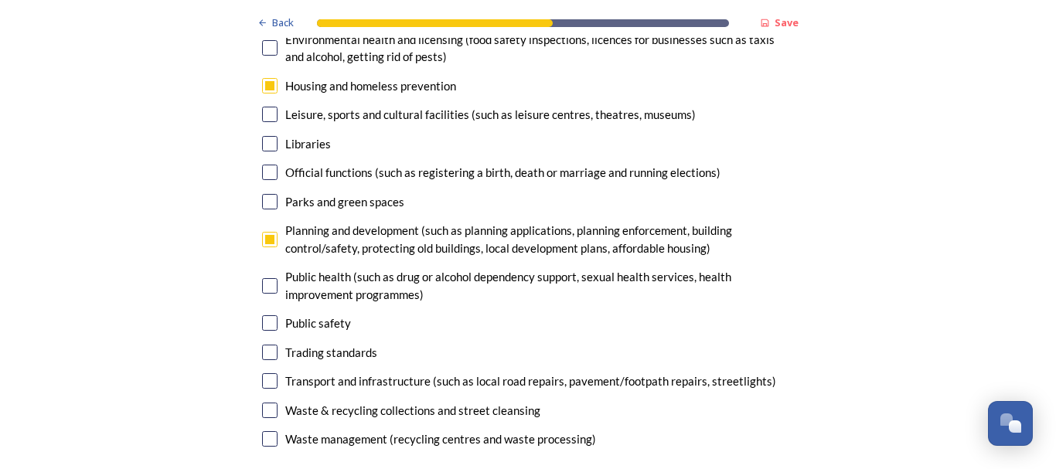
click at [254, 357] on div "14. Council services will continue, no matter what the local government structu…" at bounding box center [528, 85] width 557 height 765
click at [267, 432] on input "checkbox" at bounding box center [269, 439] width 15 height 15
checkbox input "true"
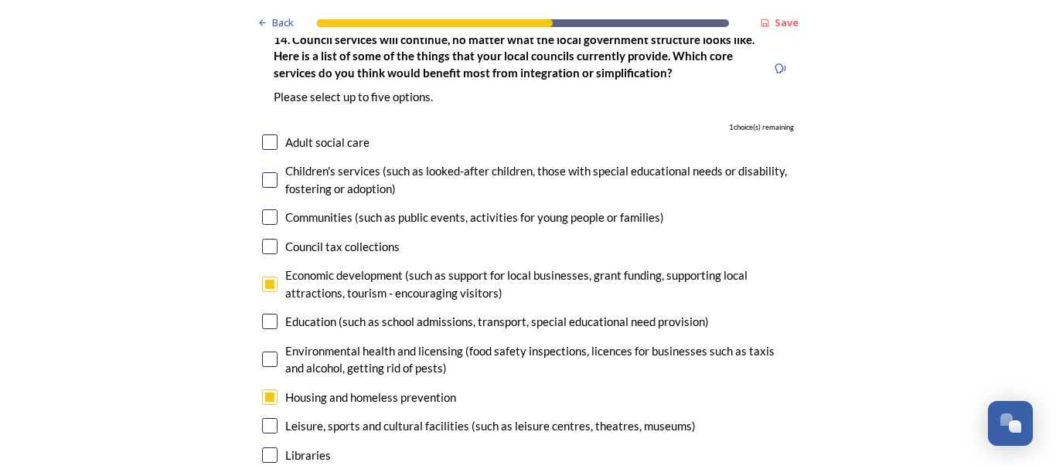
scroll to position [3718, 0]
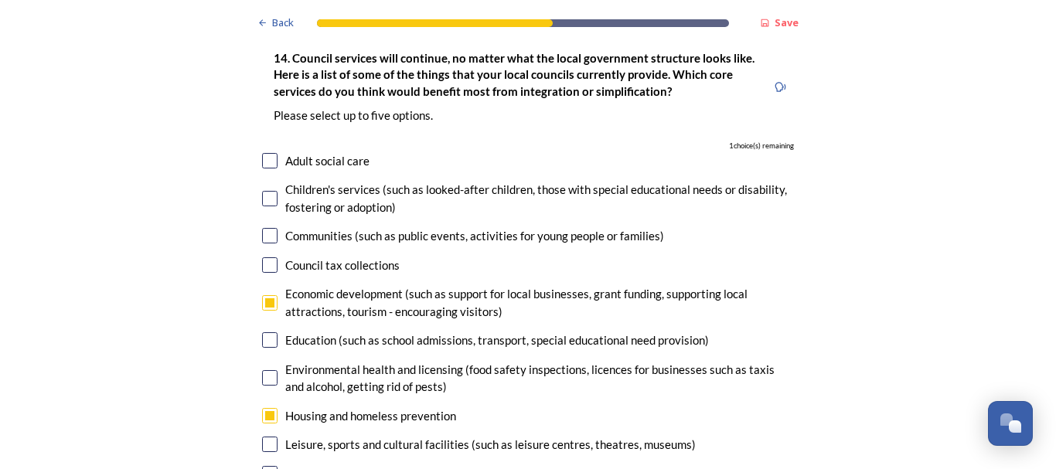
click at [262, 437] on input "checkbox" at bounding box center [269, 444] width 15 height 15
checkbox input "true"
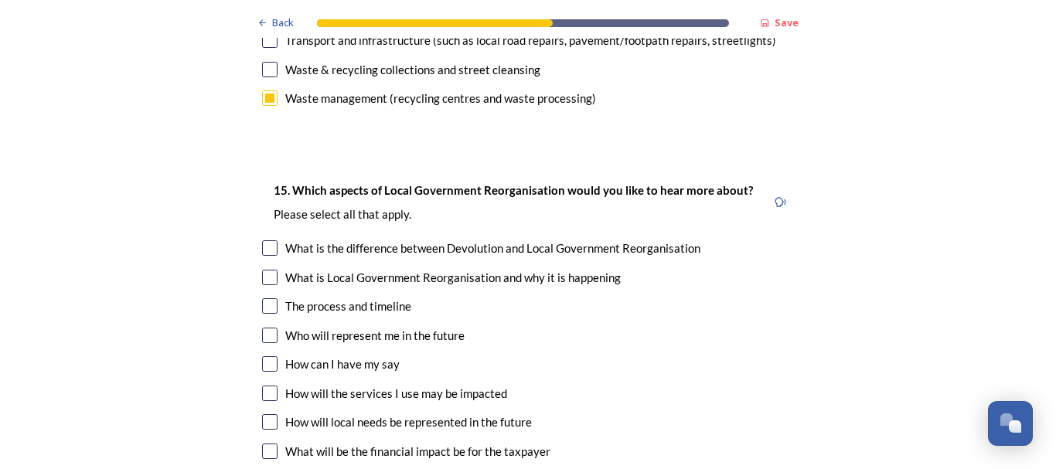
scroll to position [4454, 0]
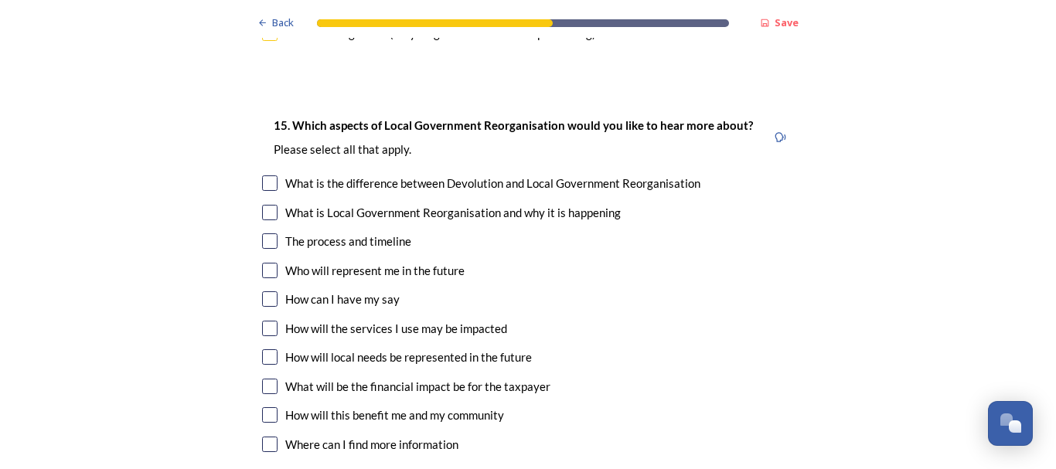
click at [264, 234] on input "checkbox" at bounding box center [269, 241] width 15 height 15
checkbox input "true"
click at [265, 263] on input "checkbox" at bounding box center [269, 270] width 15 height 15
checkbox input "true"
click at [262, 350] on input "checkbox" at bounding box center [269, 357] width 15 height 15
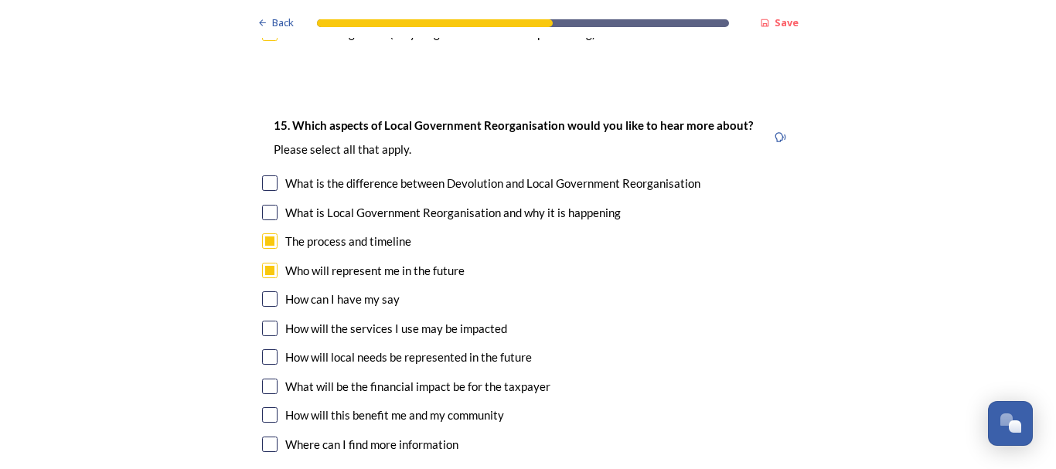
checkbox input "true"
click at [268, 379] on input "checkbox" at bounding box center [269, 386] width 15 height 15
checkbox input "true"
click at [262, 408] on input "checkbox" at bounding box center [269, 415] width 15 height 15
checkbox input "true"
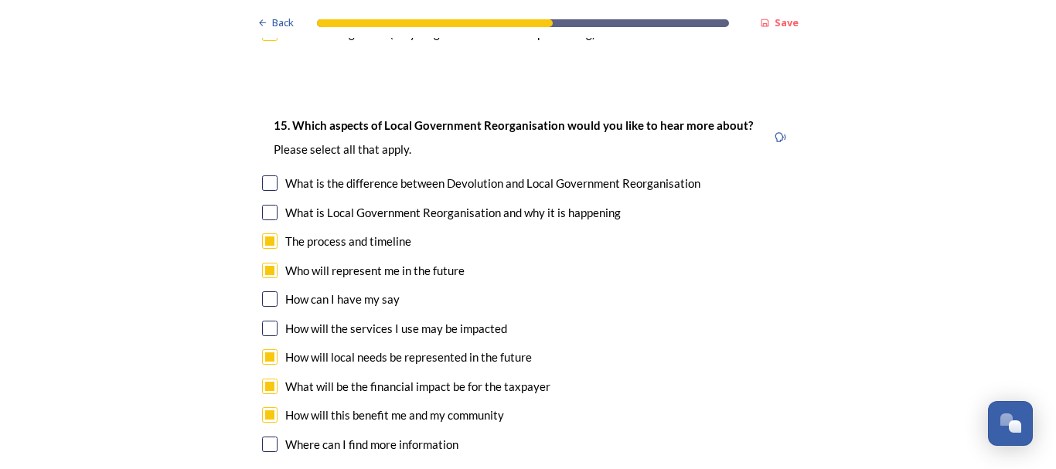
click at [262, 437] on input "checkbox" at bounding box center [269, 444] width 15 height 15
checkbox input "true"
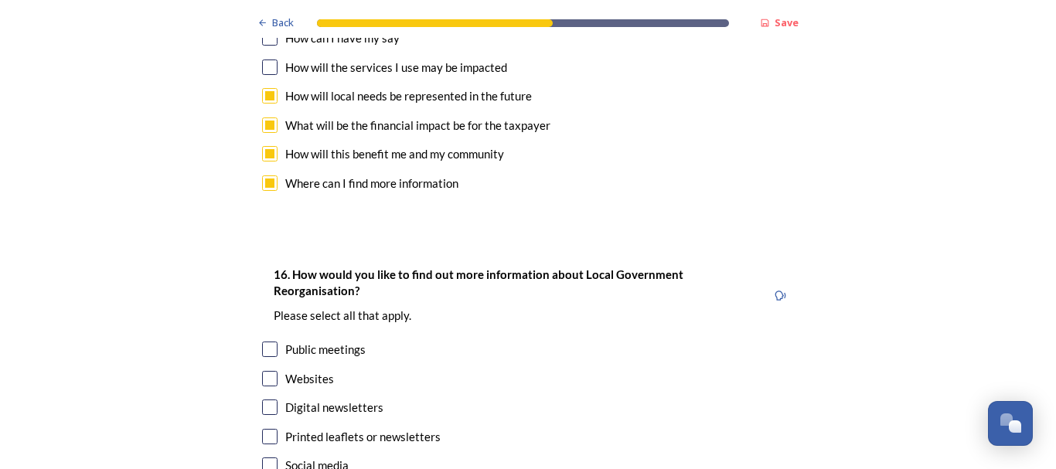
scroll to position [4761, 0]
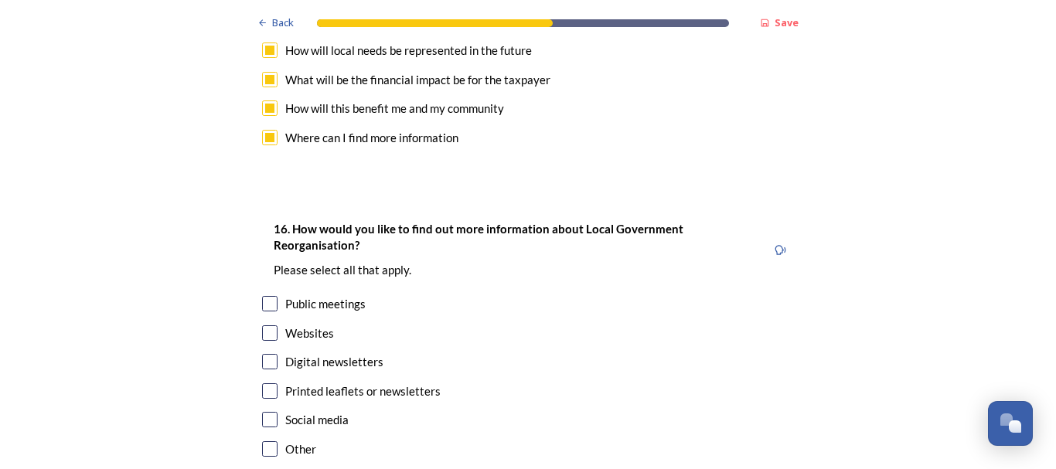
click at [262, 354] on input "checkbox" at bounding box center [269, 361] width 15 height 15
checkbox input "true"
click at [266, 326] on input "checkbox" at bounding box center [269, 333] width 15 height 15
checkbox input "true"
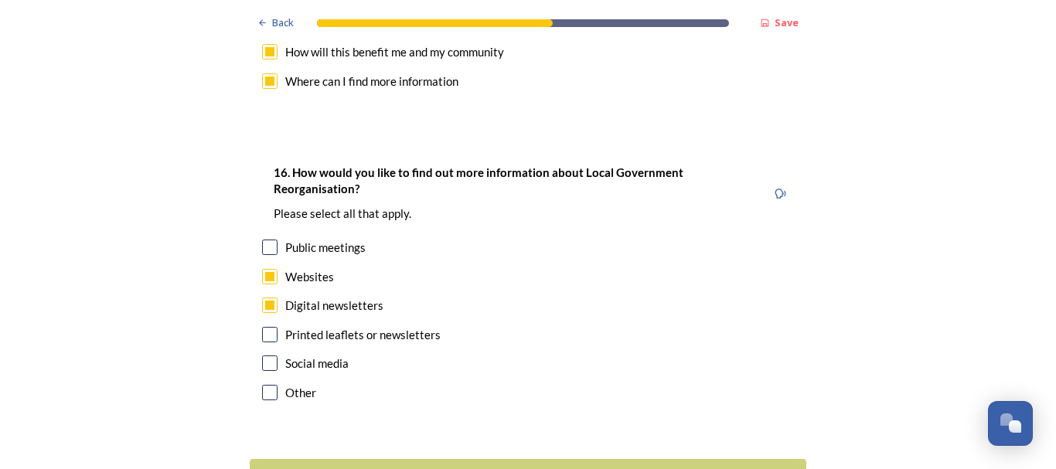
scroll to position [4855, 0]
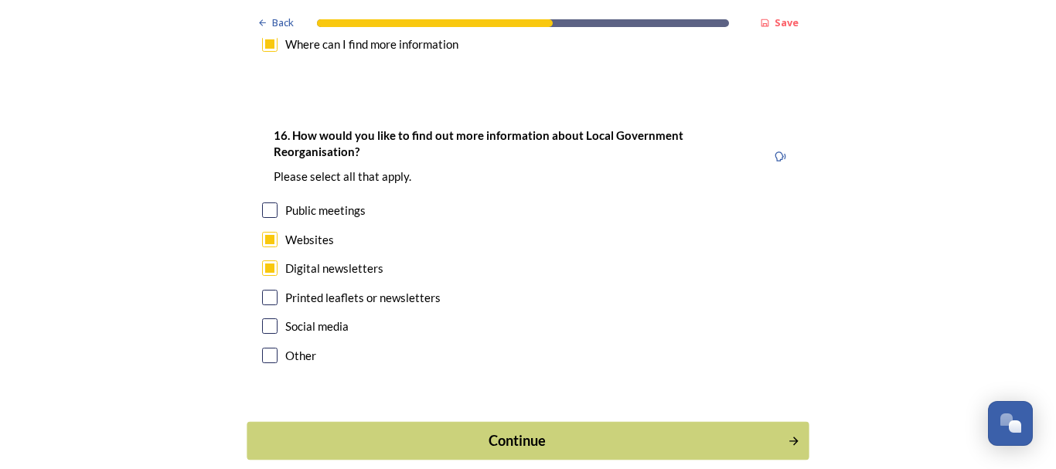
click at [543, 422] on button "Continue" at bounding box center [528, 441] width 562 height 38
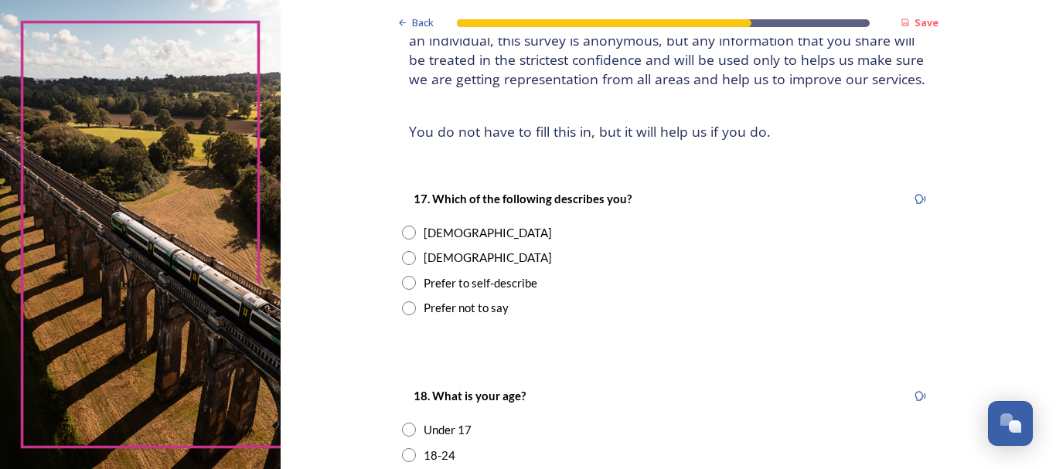
scroll to position [159, 0]
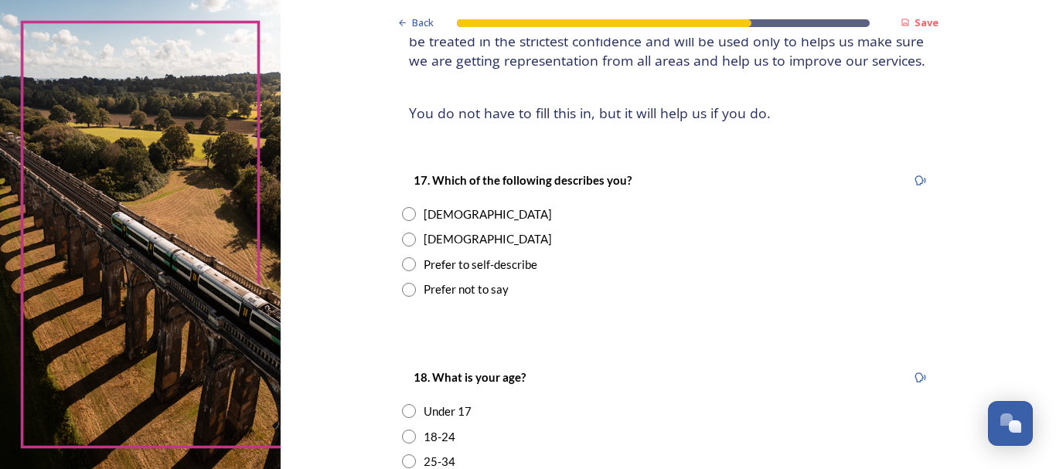
click at [437, 206] on div "[DEMOGRAPHIC_DATA]" at bounding box center [488, 215] width 128 height 18
radio input "true"
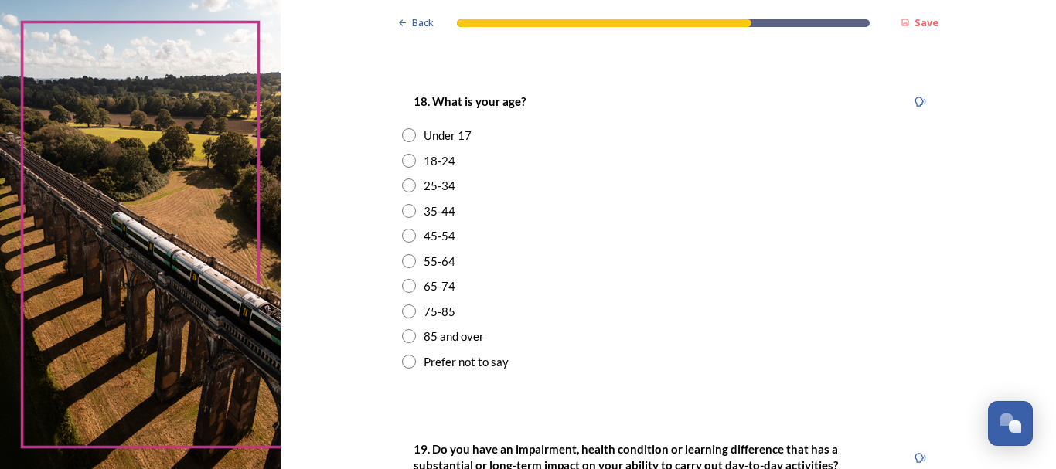
scroll to position [440, 0]
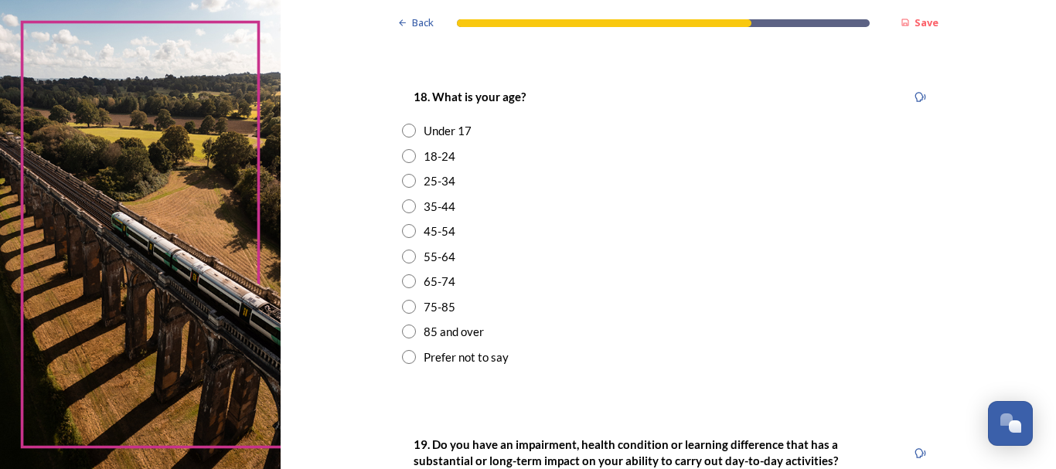
click at [409, 228] on input "radio" at bounding box center [409, 231] width 14 height 14
radio input "true"
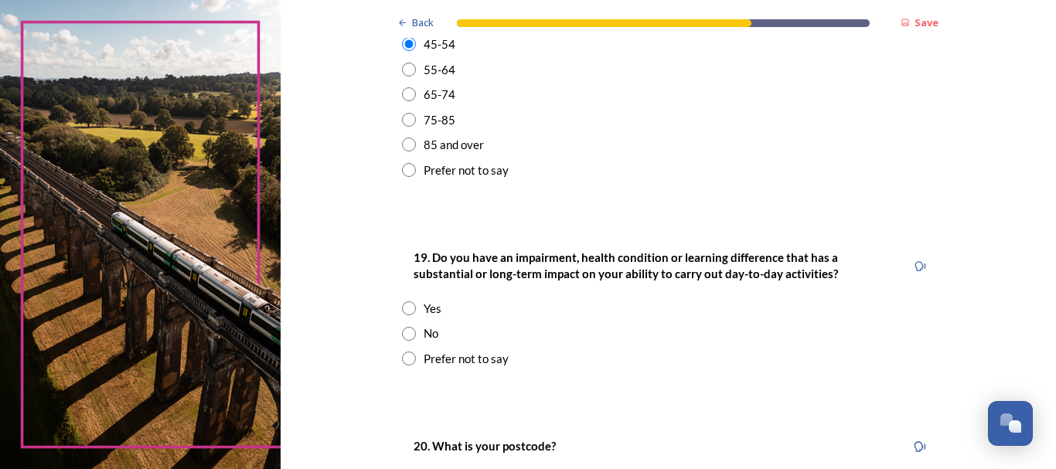
scroll to position [632, 0]
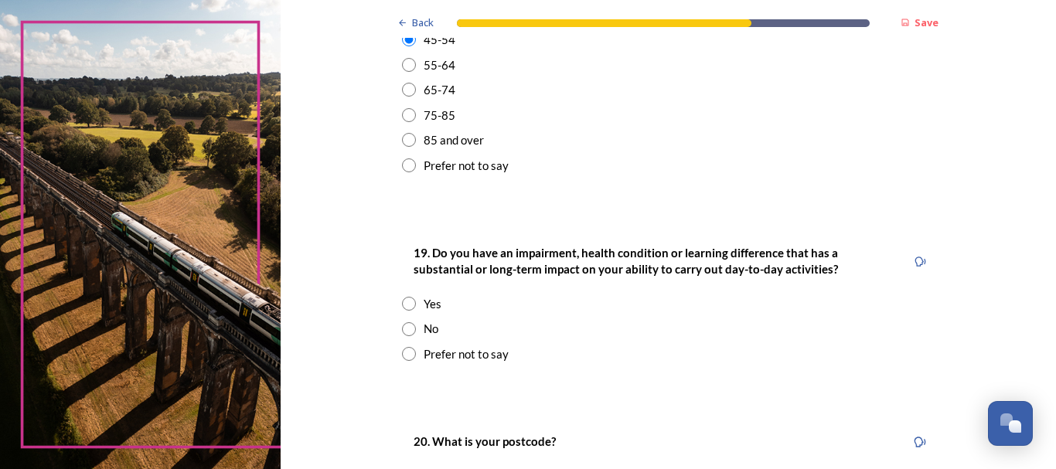
click at [408, 295] on div "19. Do you have an impairment, health condition or learning difference that has…" at bounding box center [668, 303] width 557 height 150
click at [404, 356] on input "radio" at bounding box center [409, 354] width 14 height 14
radio input "true"
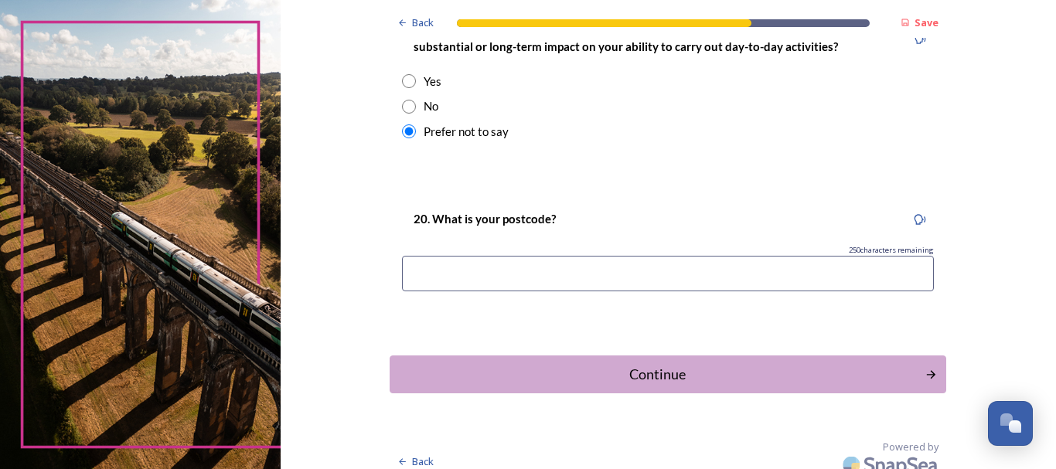
scroll to position [857, 0]
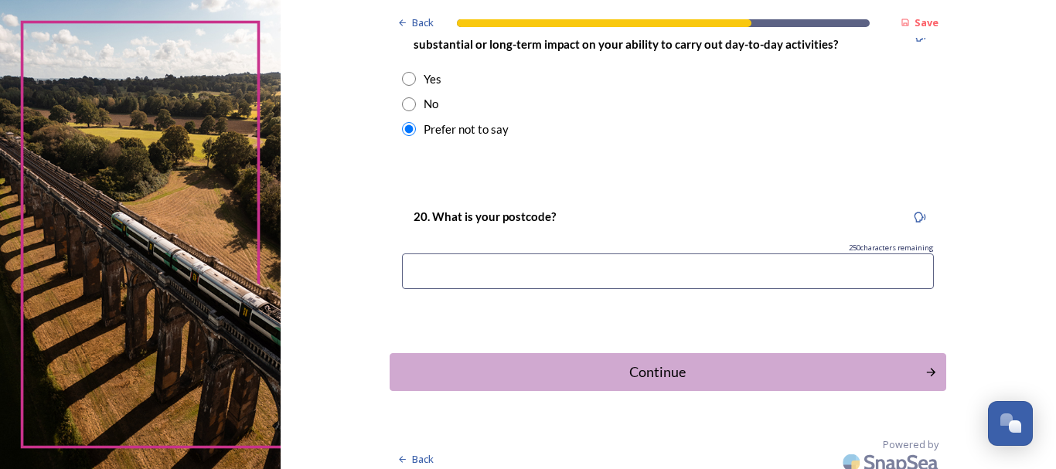
click at [445, 271] on input at bounding box center [668, 272] width 532 height 36
type input "PO20"
click at [593, 363] on div "Continue" at bounding box center [658, 372] width 524 height 21
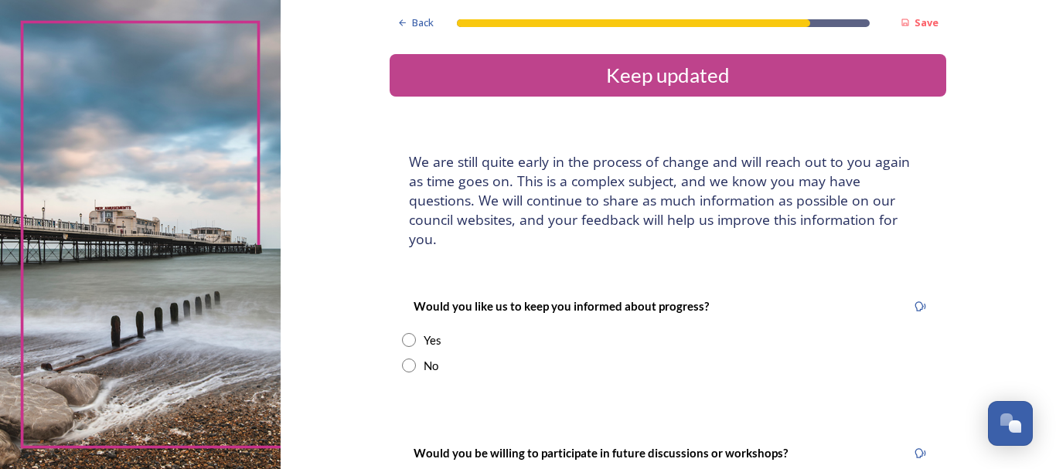
click at [403, 333] on input "radio" at bounding box center [409, 340] width 14 height 14
radio input "true"
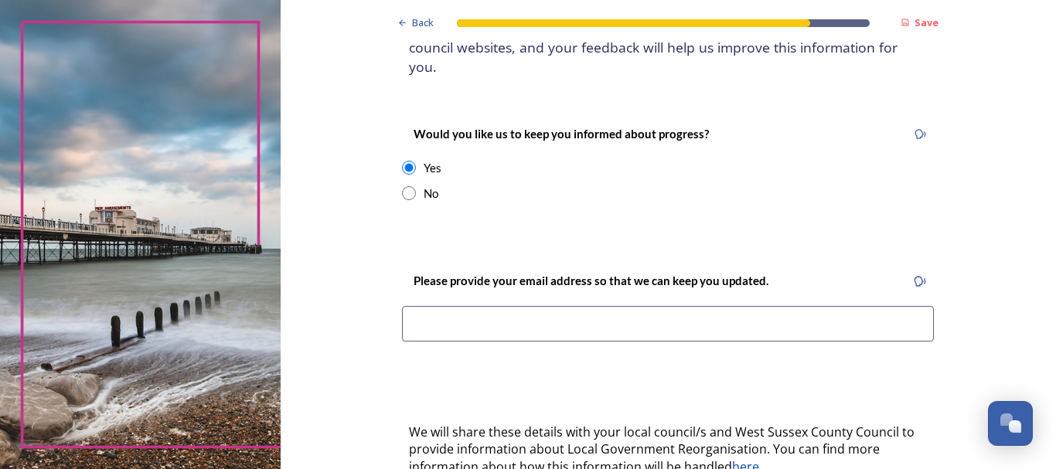
scroll to position [206, 0]
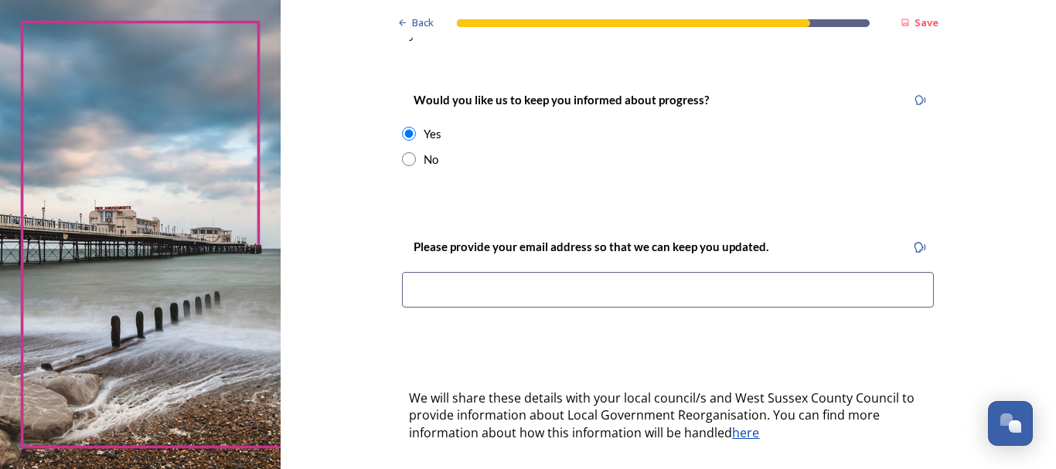
click at [466, 276] on input at bounding box center [668, 290] width 532 height 36
type input "[EMAIL_ADDRESS][DOMAIN_NAME]"
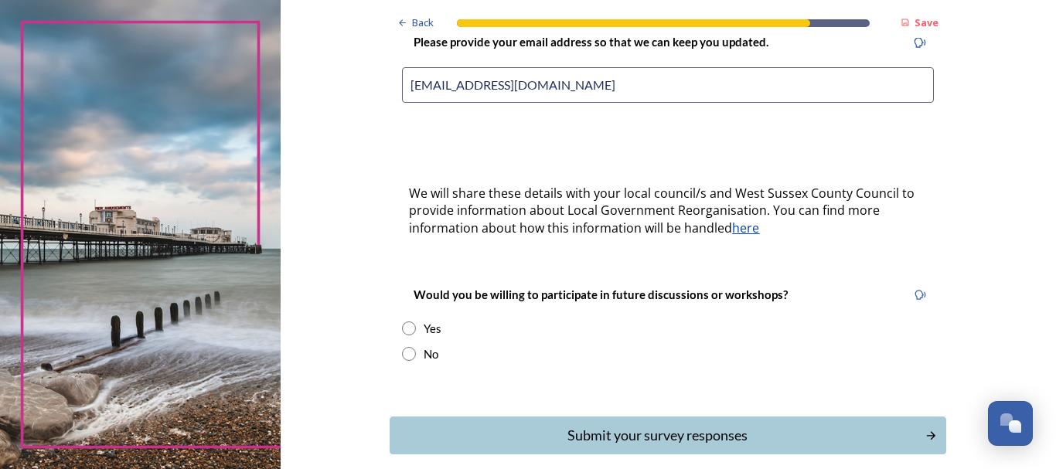
scroll to position [467, 0]
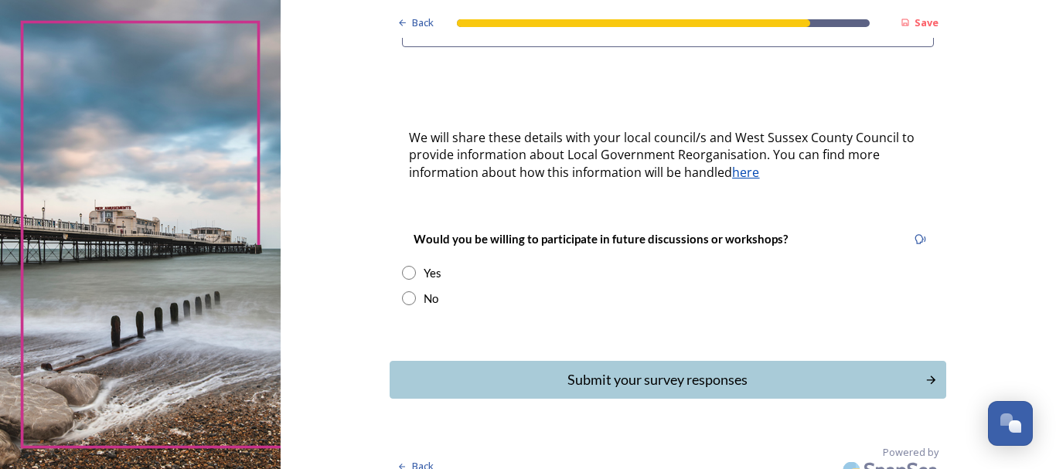
click at [402, 266] on input "radio" at bounding box center [409, 273] width 14 height 14
radio input "true"
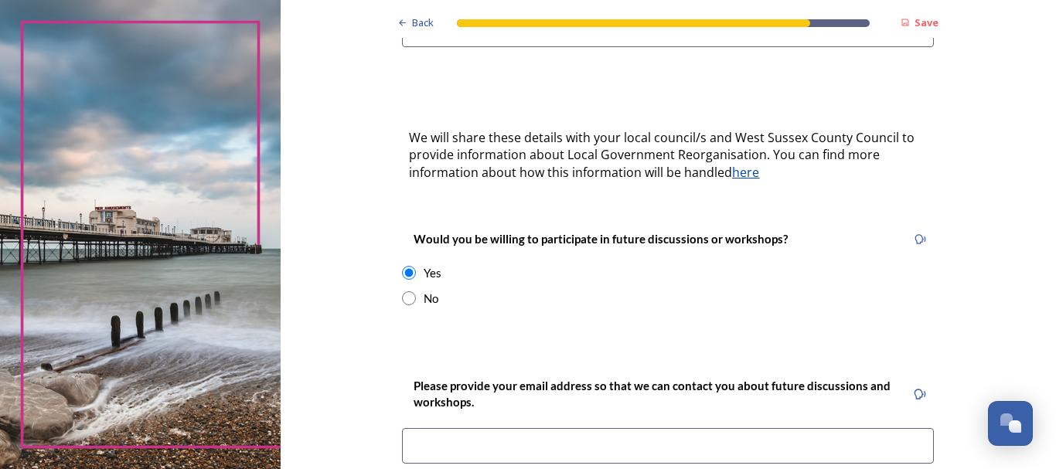
click at [465, 428] on input at bounding box center [668, 446] width 532 height 36
type input "[EMAIL_ADDRESS][DOMAIN_NAME]"
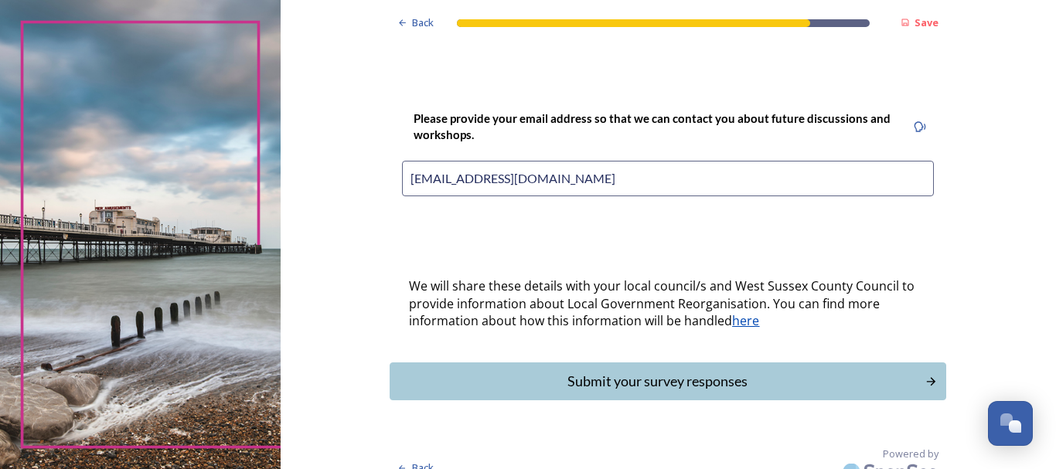
scroll to position [736, 0]
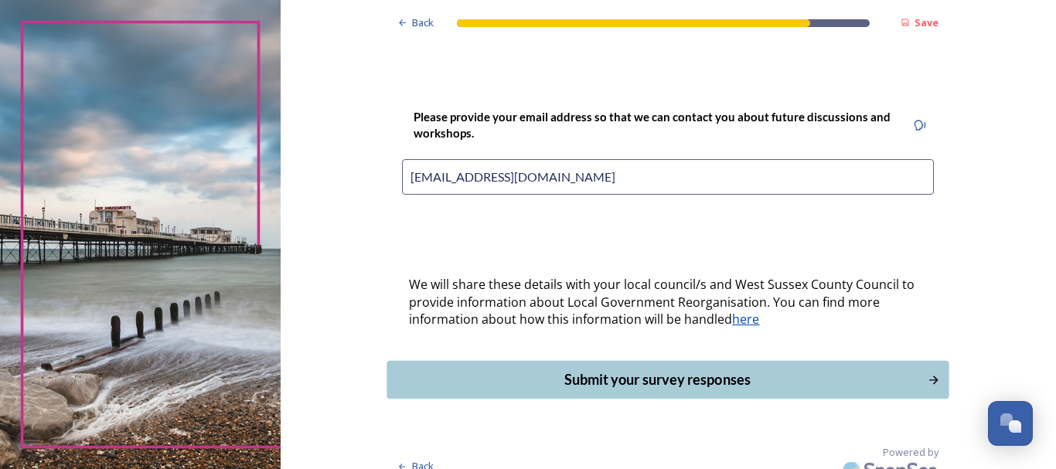
click at [619, 361] on button "Submit your survey responses" at bounding box center [668, 380] width 562 height 38
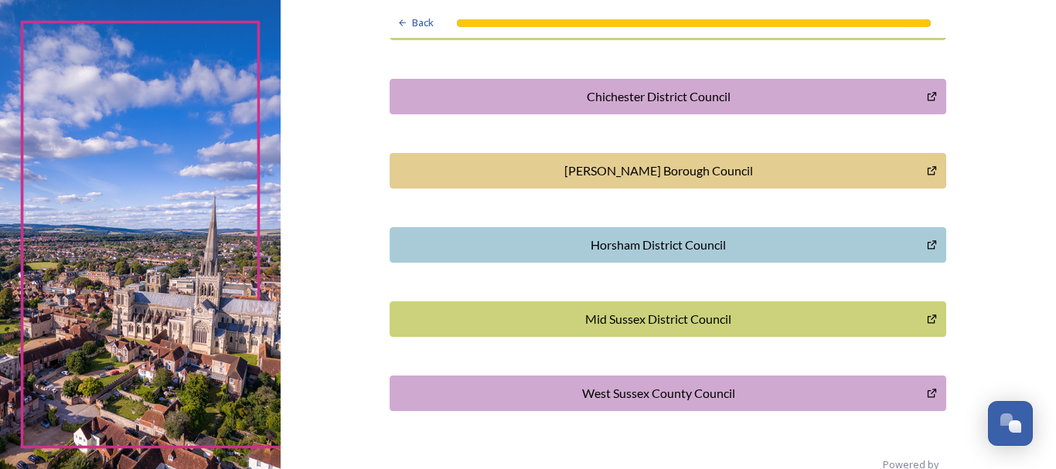
scroll to position [0, 0]
